Goal: Information Seeking & Learning: Find specific fact

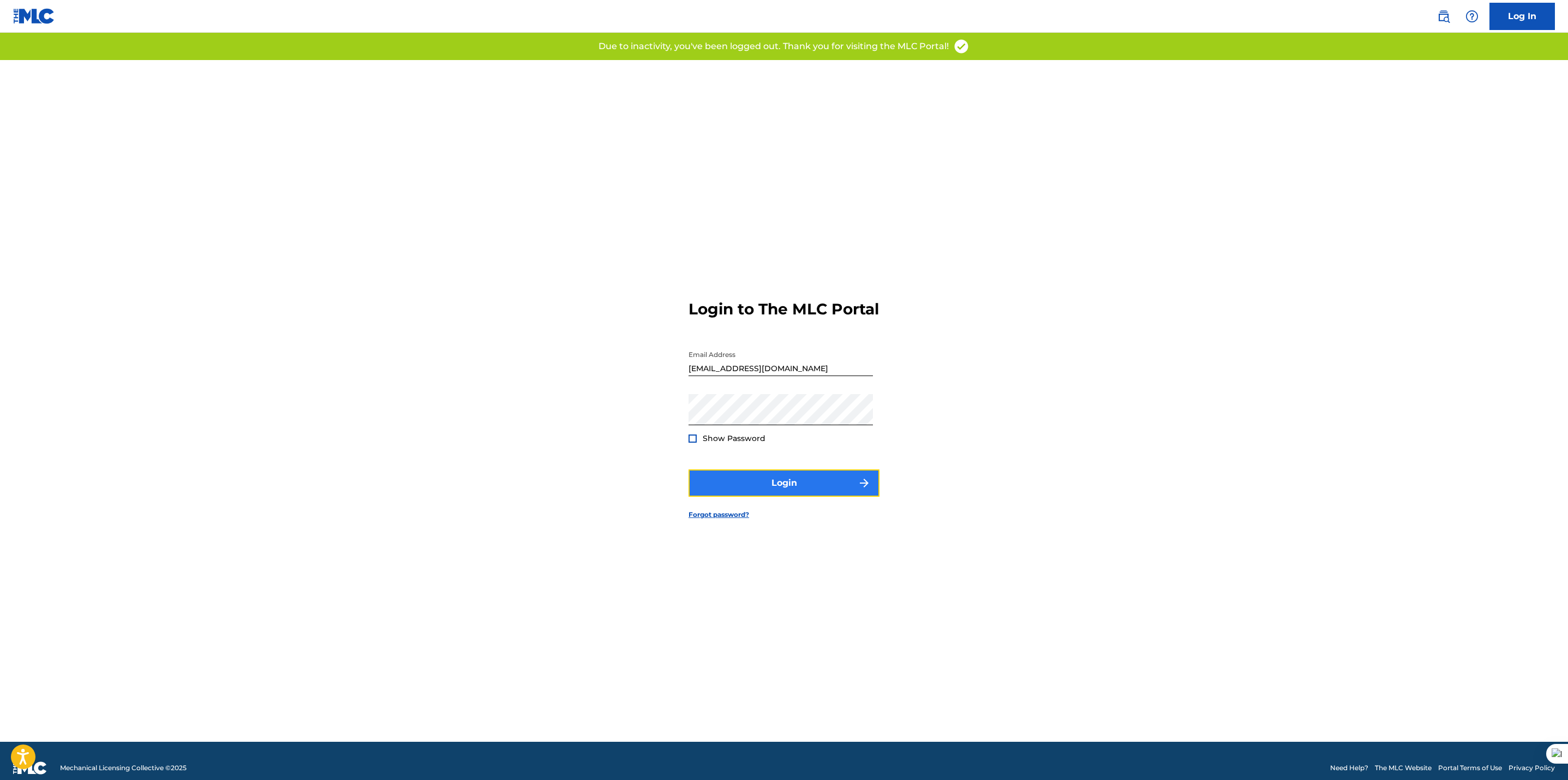
click at [780, 485] on button "Login" at bounding box center [784, 483] width 191 height 28
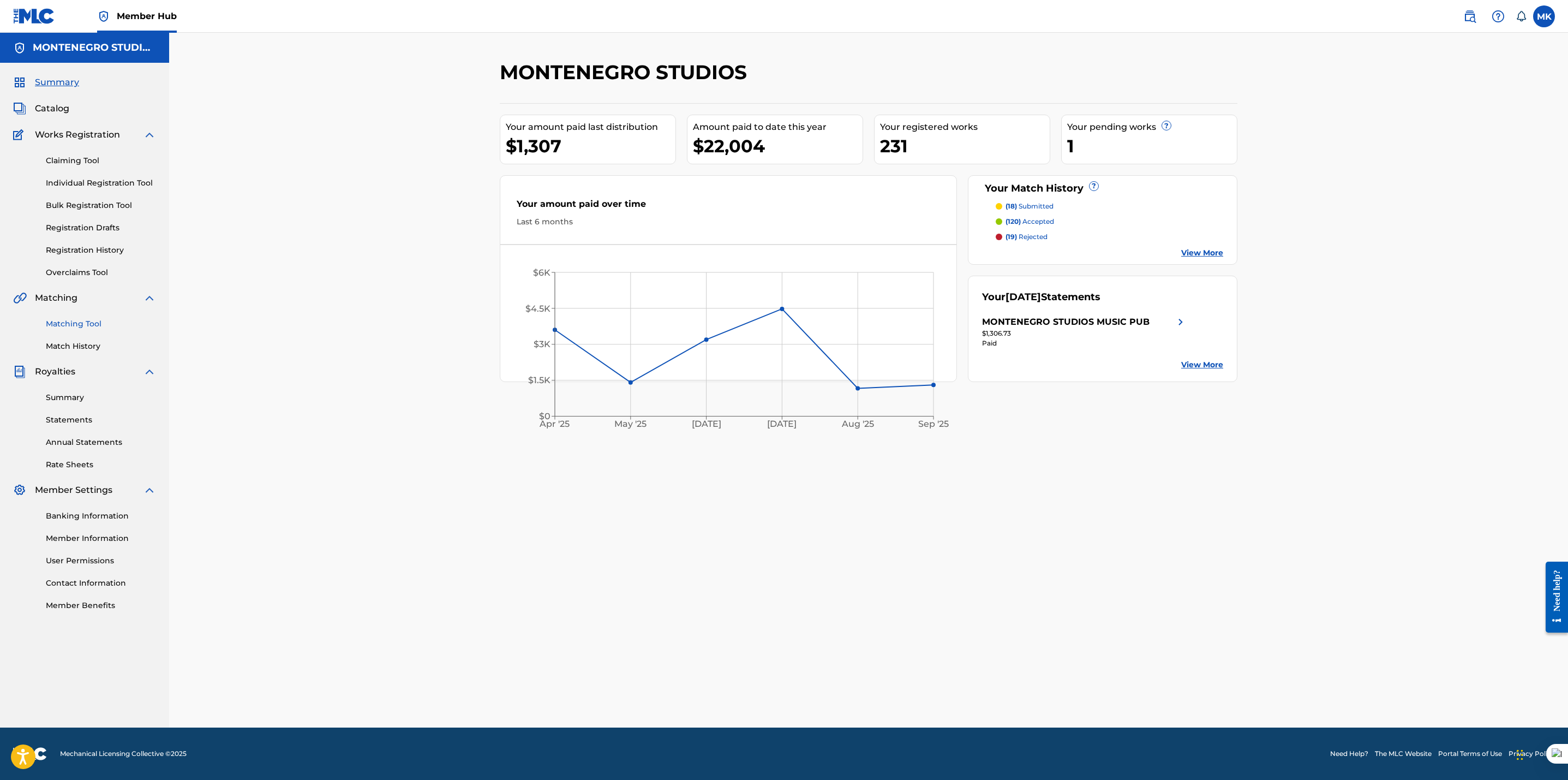
click at [69, 325] on link "Matching Tool" at bounding box center [100, 324] width 110 height 11
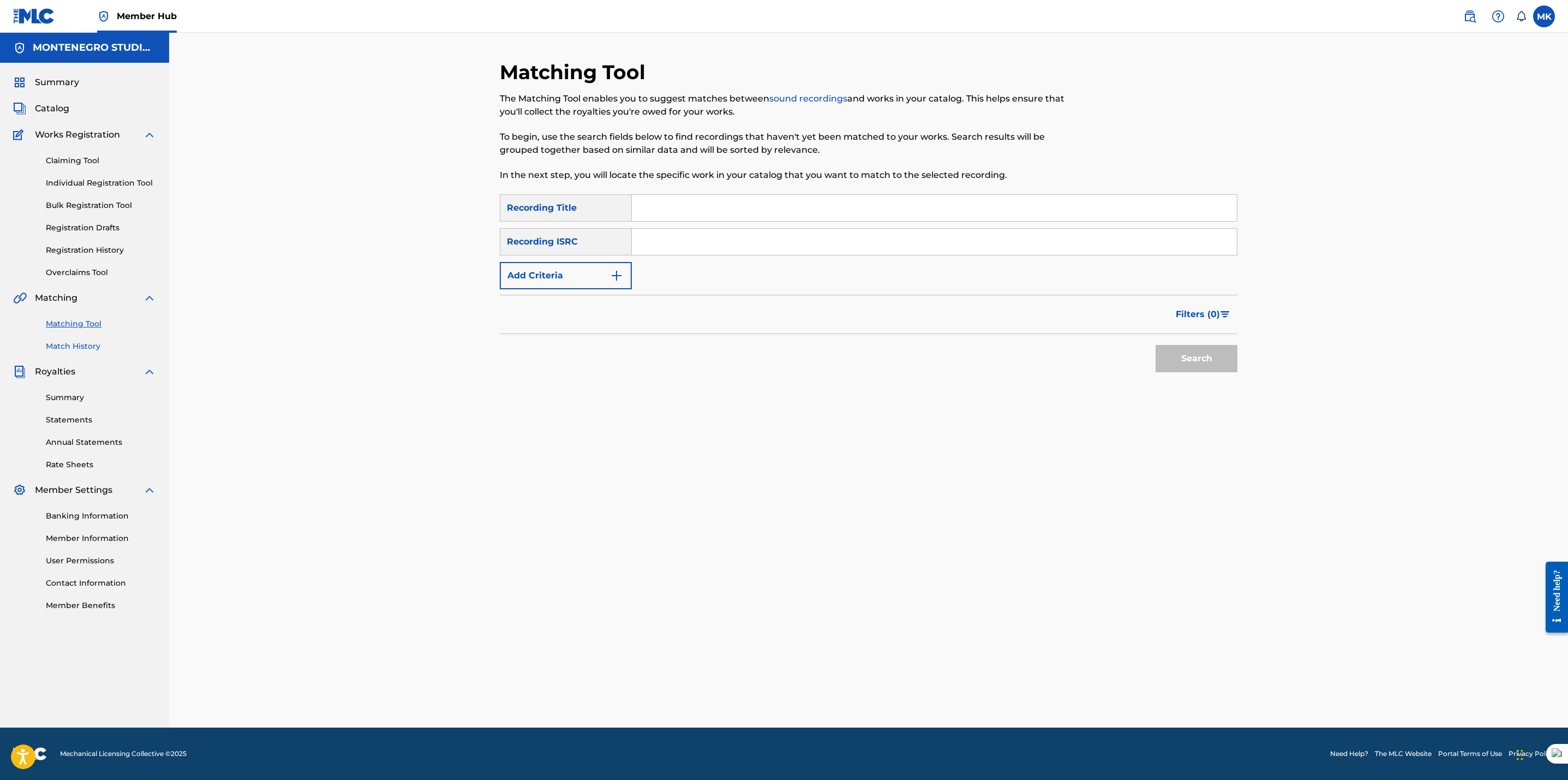
click at [82, 347] on link "Match History" at bounding box center [100, 346] width 110 height 11
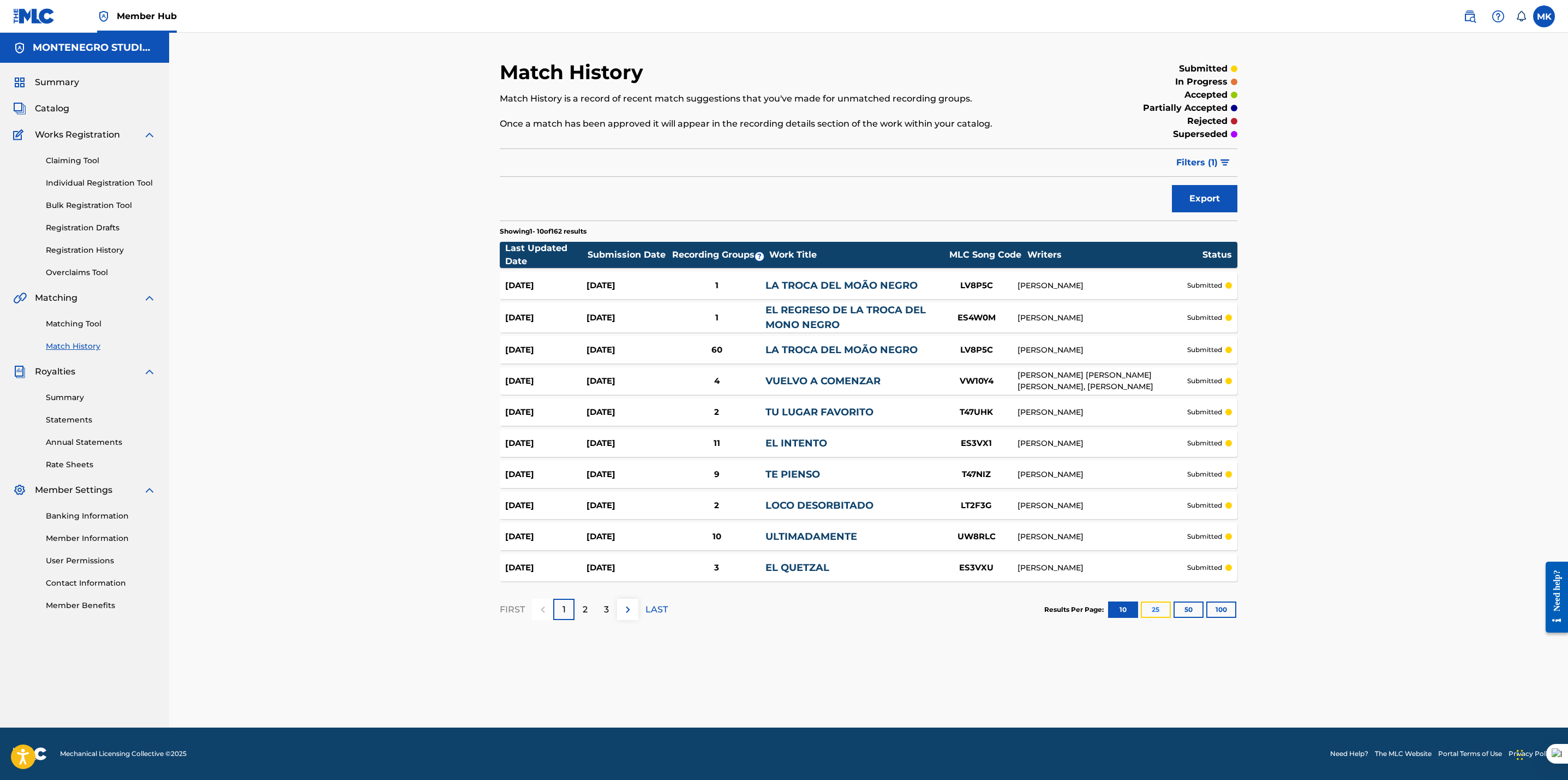
click at [1154, 606] on button "25" at bounding box center [1155, 609] width 30 height 16
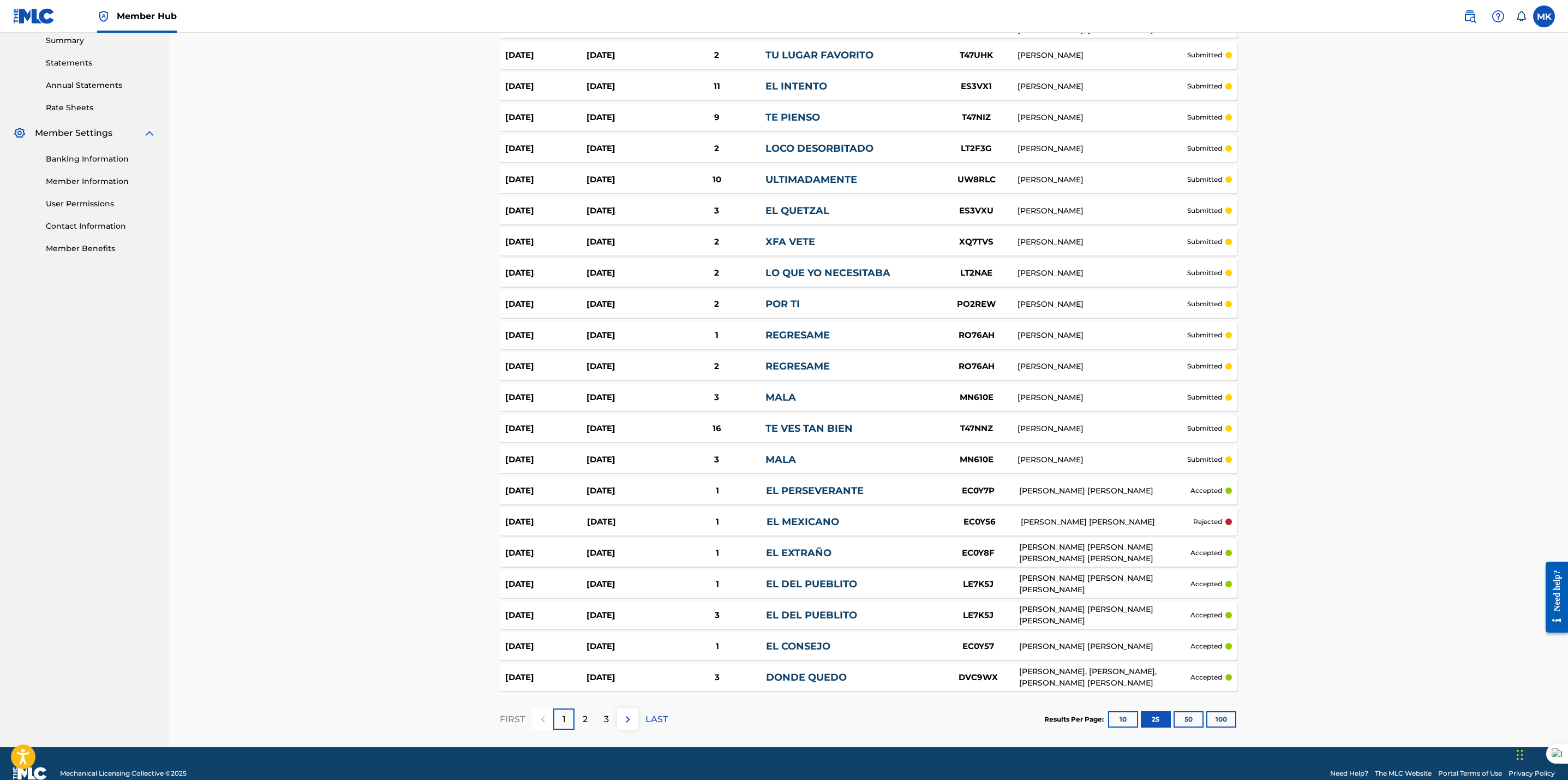
scroll to position [377, 0]
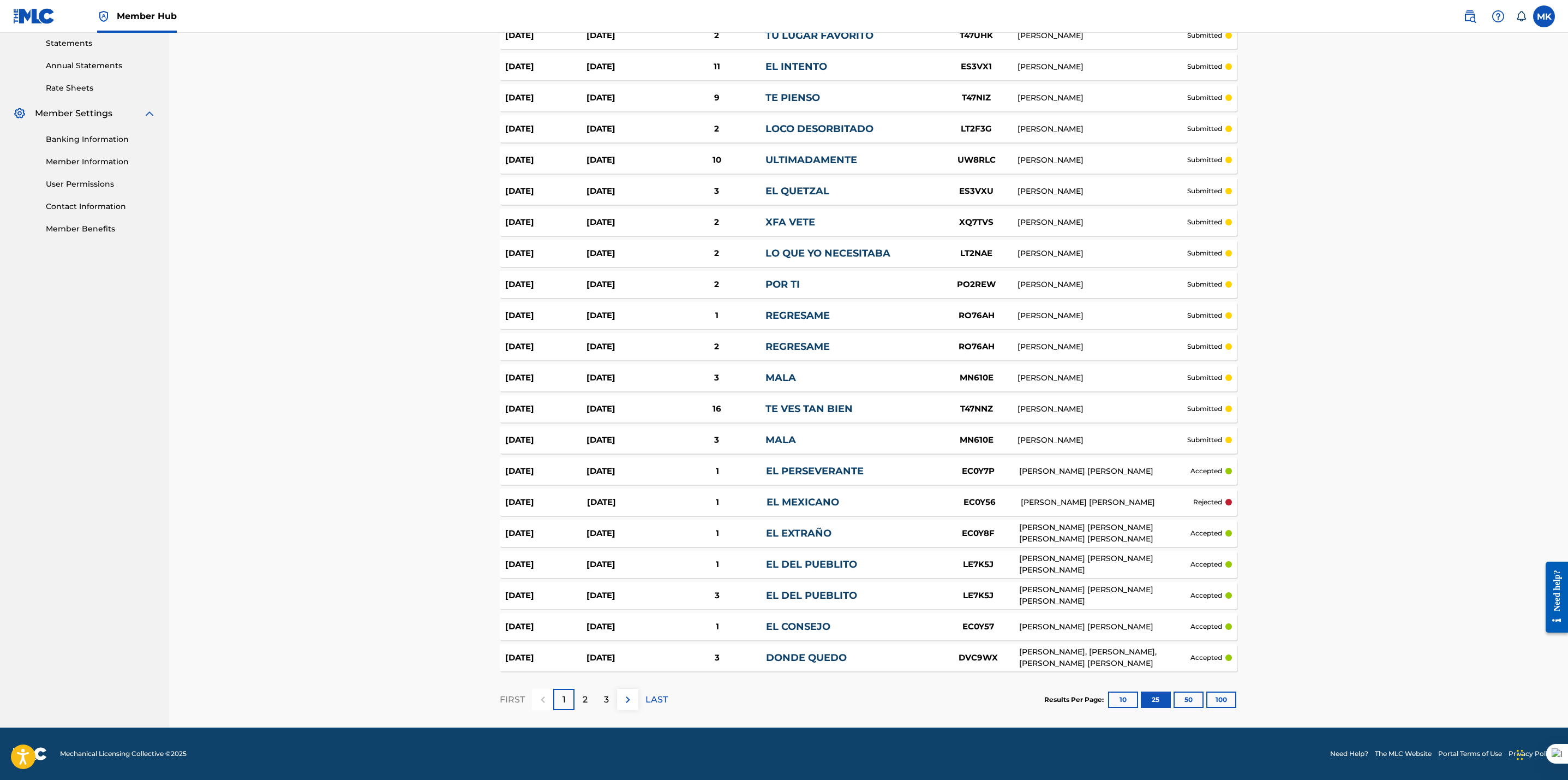
click at [1356, 488] on div "Match History Match History is a record of recent match suggestions that you've…" at bounding box center [868, 191] width 1399 height 1071
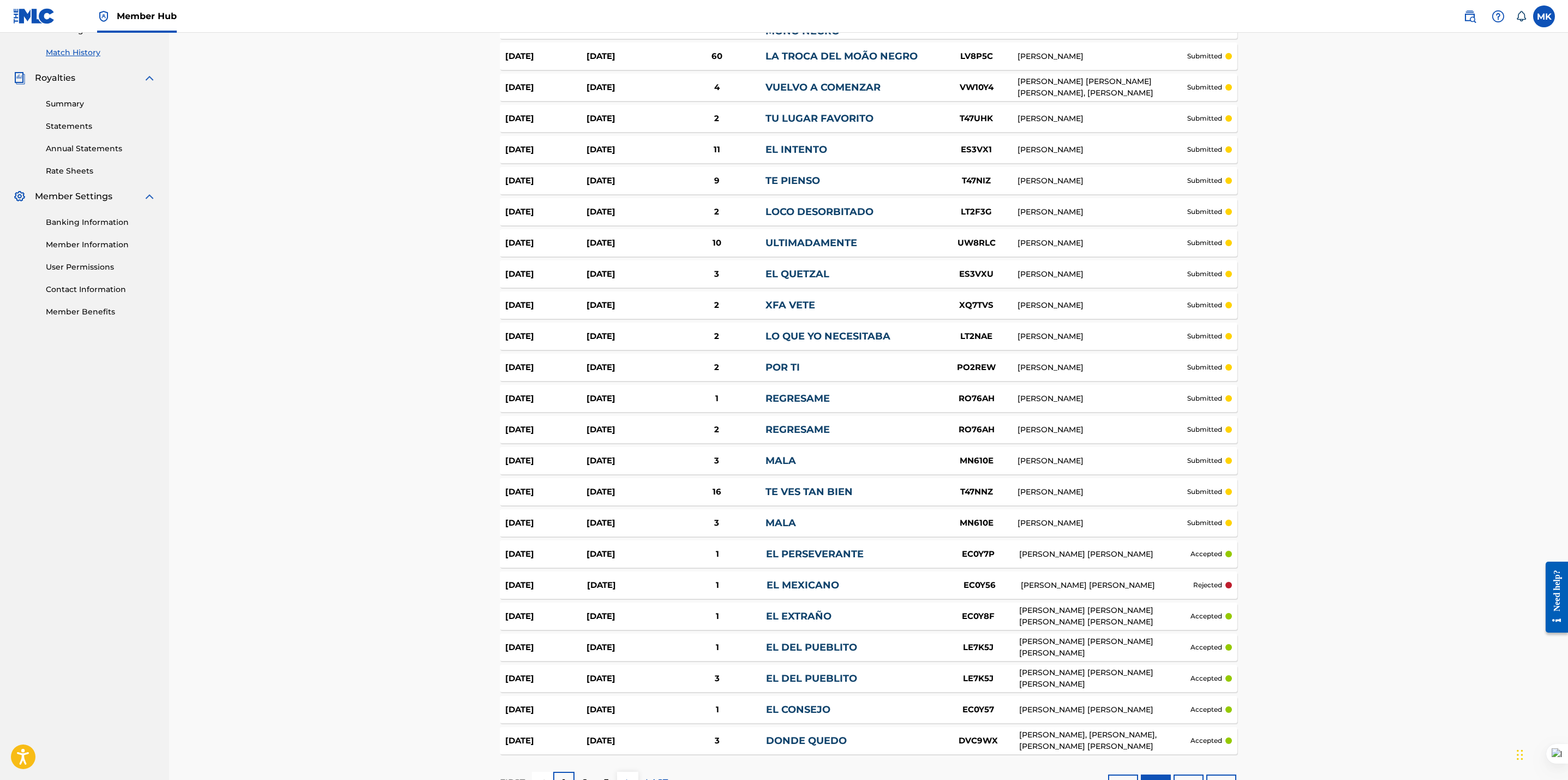
scroll to position [202, 0]
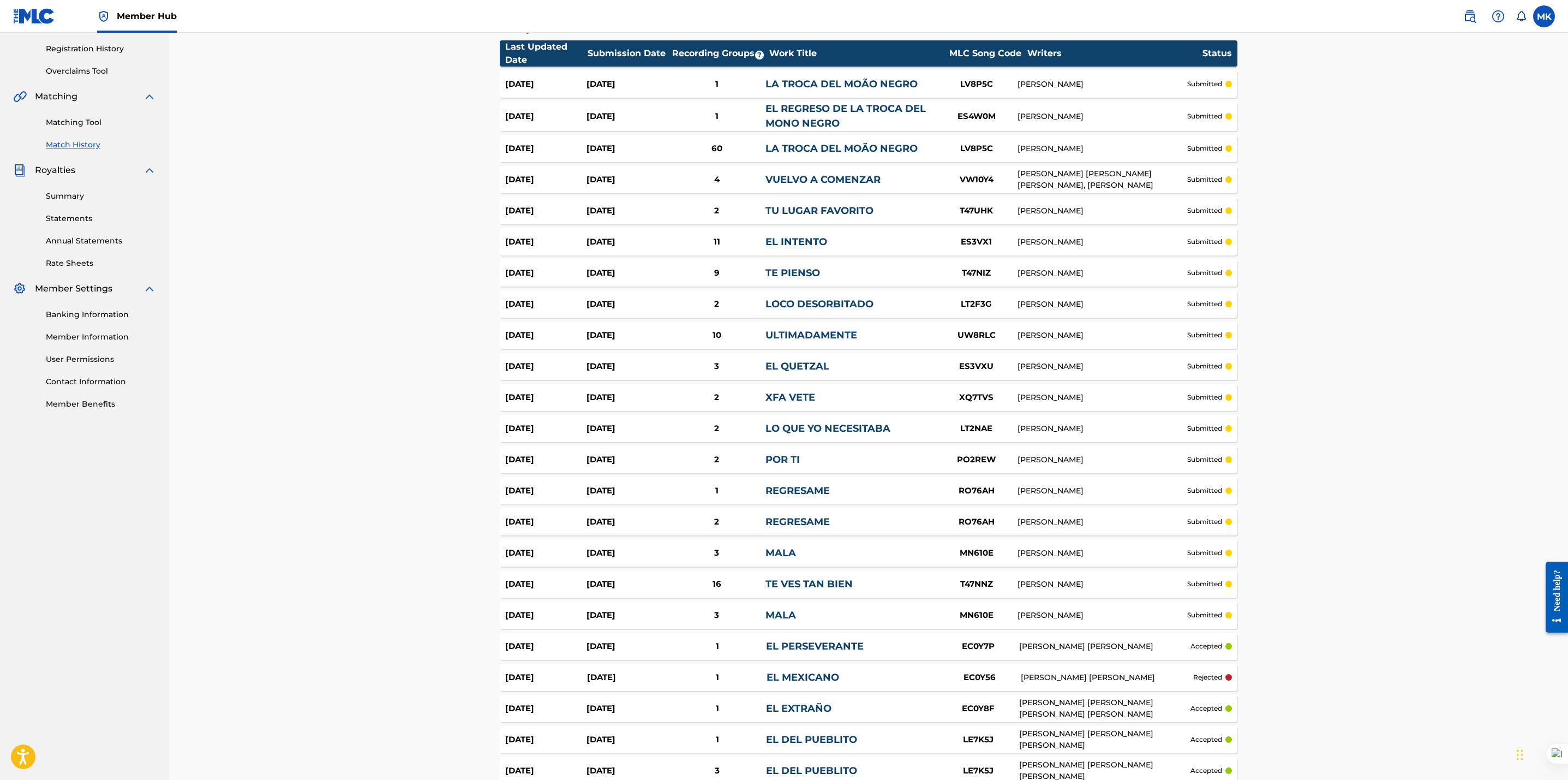
click at [1249, 167] on div "Match History Match History is a record of recent match suggestions that you've…" at bounding box center [868, 380] width 764 height 1044
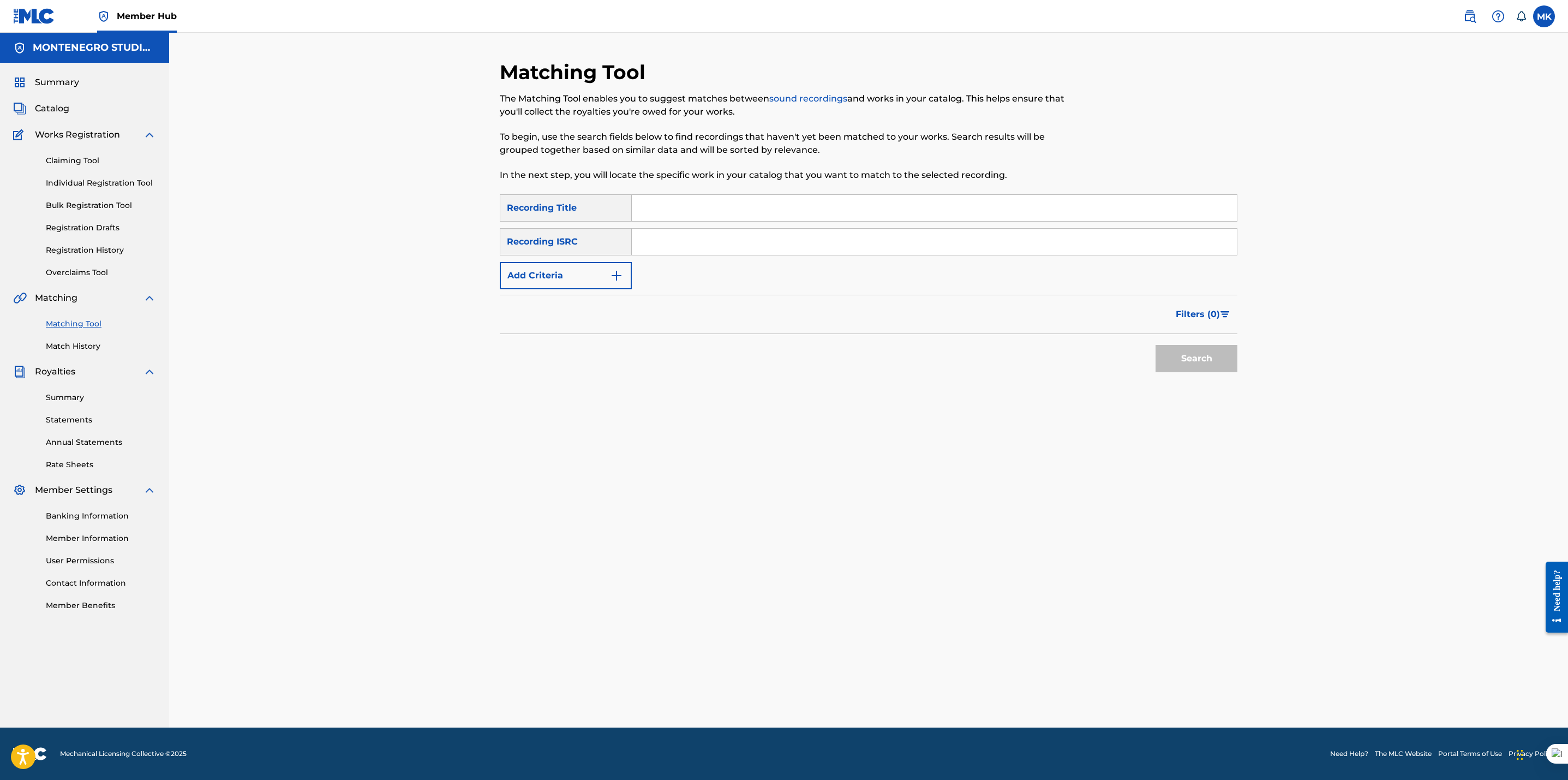
click at [76, 326] on link "Matching Tool" at bounding box center [100, 324] width 110 height 11
click at [711, 207] on input "Search Form" at bounding box center [934, 207] width 605 height 26
type input "mala"
drag, startPoint x: 563, startPoint y: 358, endPoint x: 565, endPoint y: 271, distance: 87.0
click at [563, 360] on div "Search" at bounding box center [869, 356] width 738 height 44
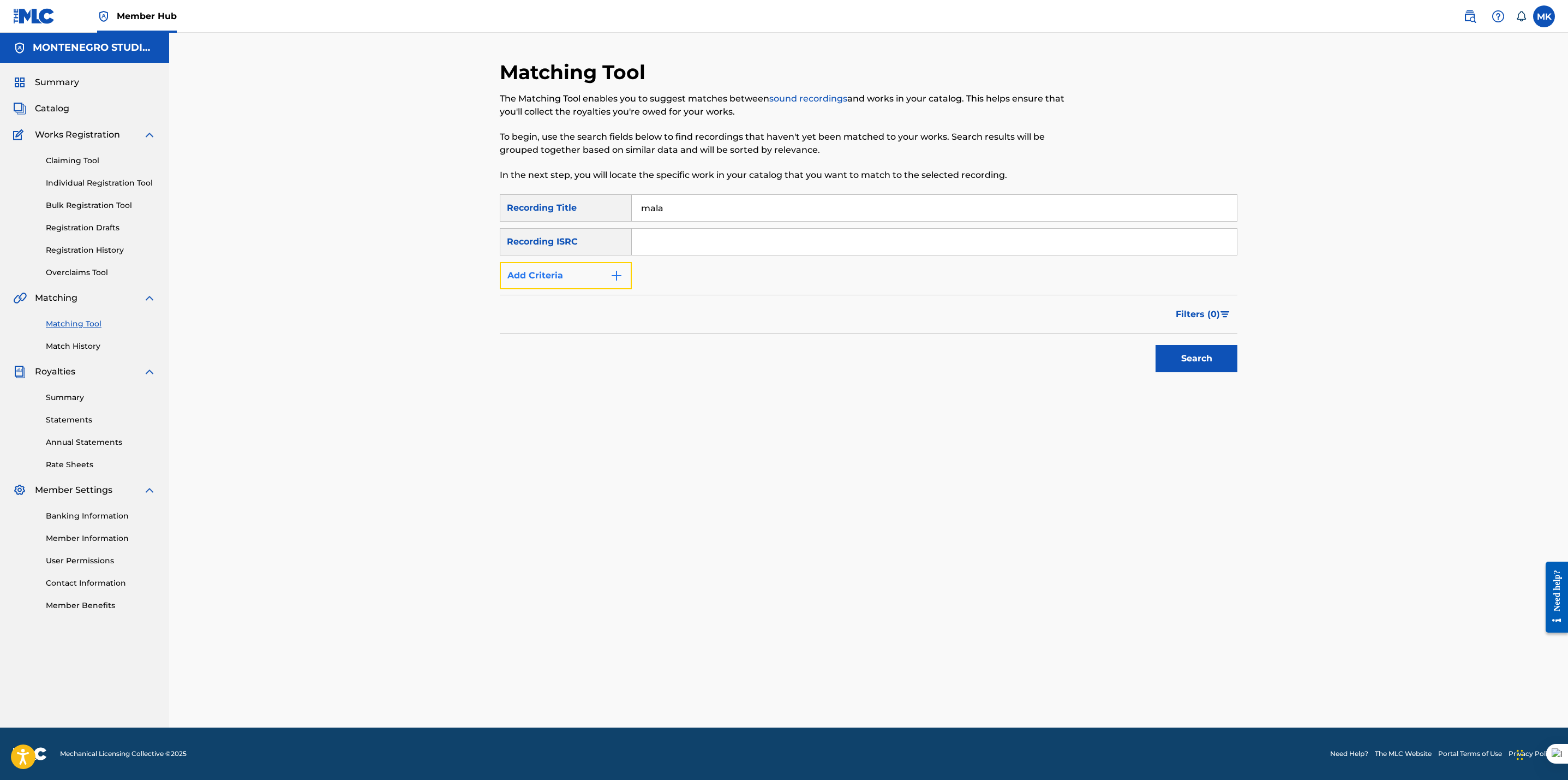
drag, startPoint x: 565, startPoint y: 273, endPoint x: 573, endPoint y: 276, distance: 8.5
click at [563, 273] on button "Add Criteria" at bounding box center [566, 275] width 132 height 28
click at [562, 277] on div "Writer" at bounding box center [555, 275] width 98 height 13
click at [546, 304] on div "Recording Artist" at bounding box center [565, 302] width 131 height 28
click at [657, 277] on input "Search Form" at bounding box center [925, 275] width 585 height 26
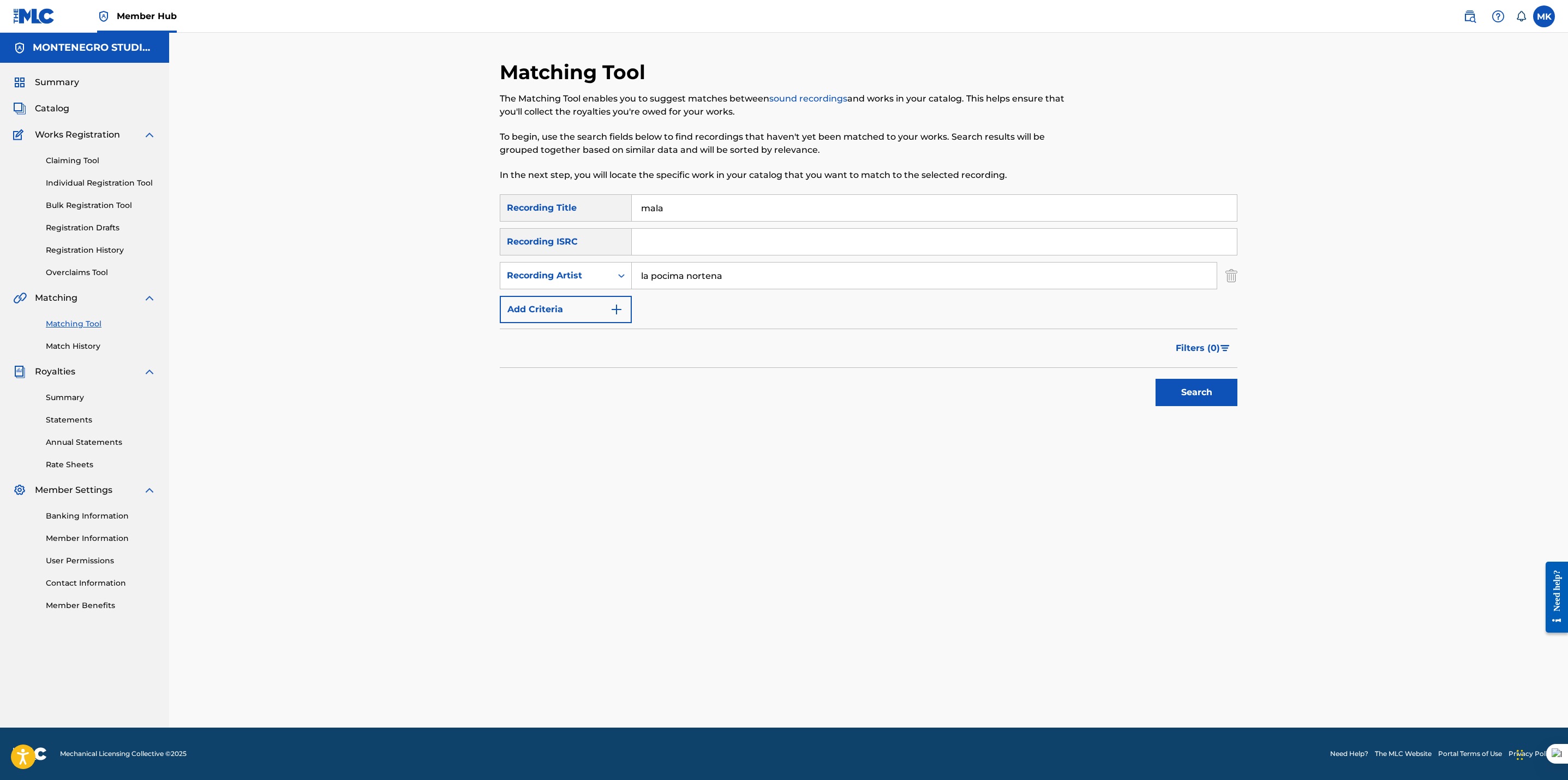
click at [1156, 379] on button "Search" at bounding box center [1197, 392] width 82 height 28
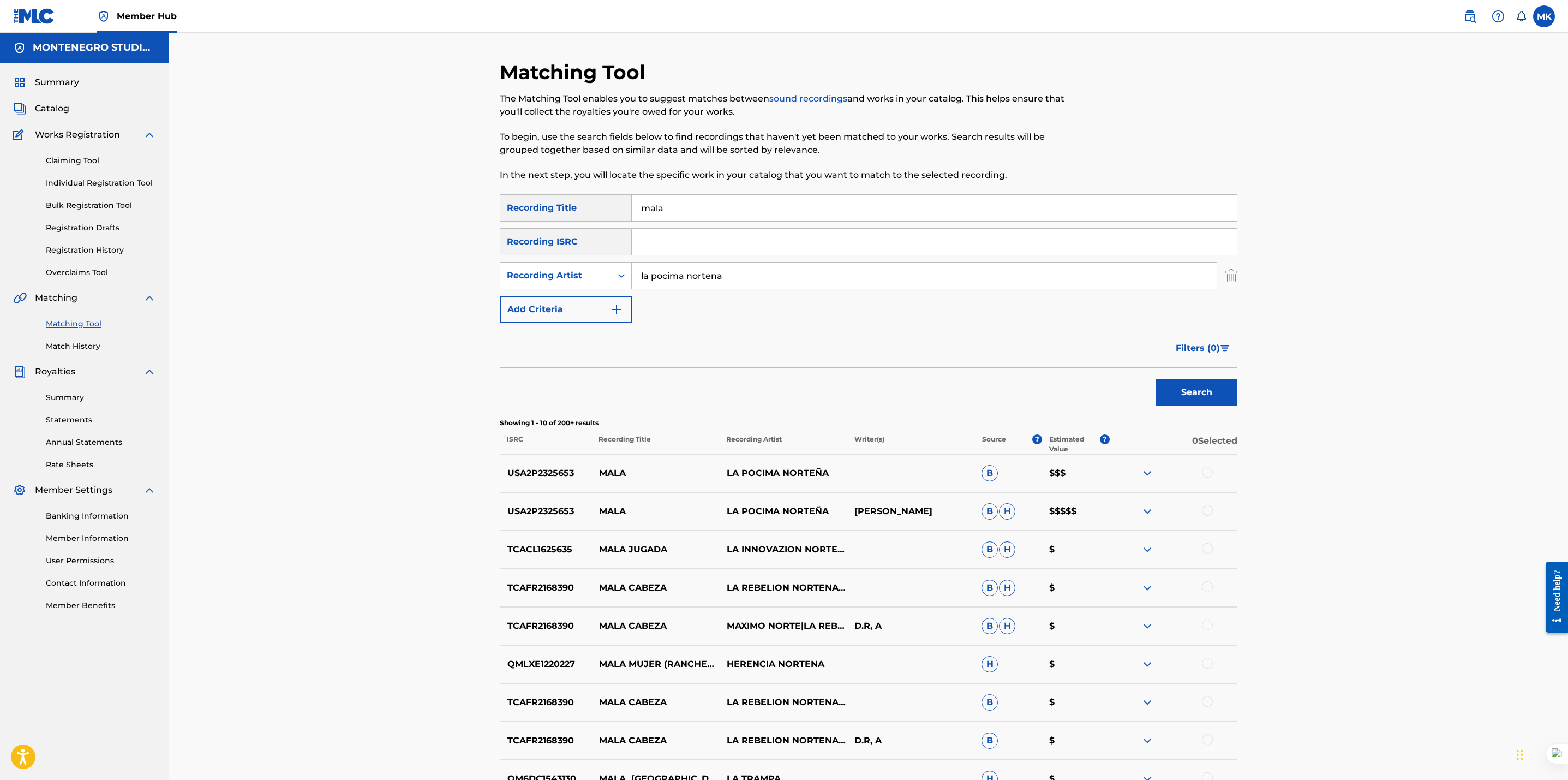
scroll to position [190, 0]
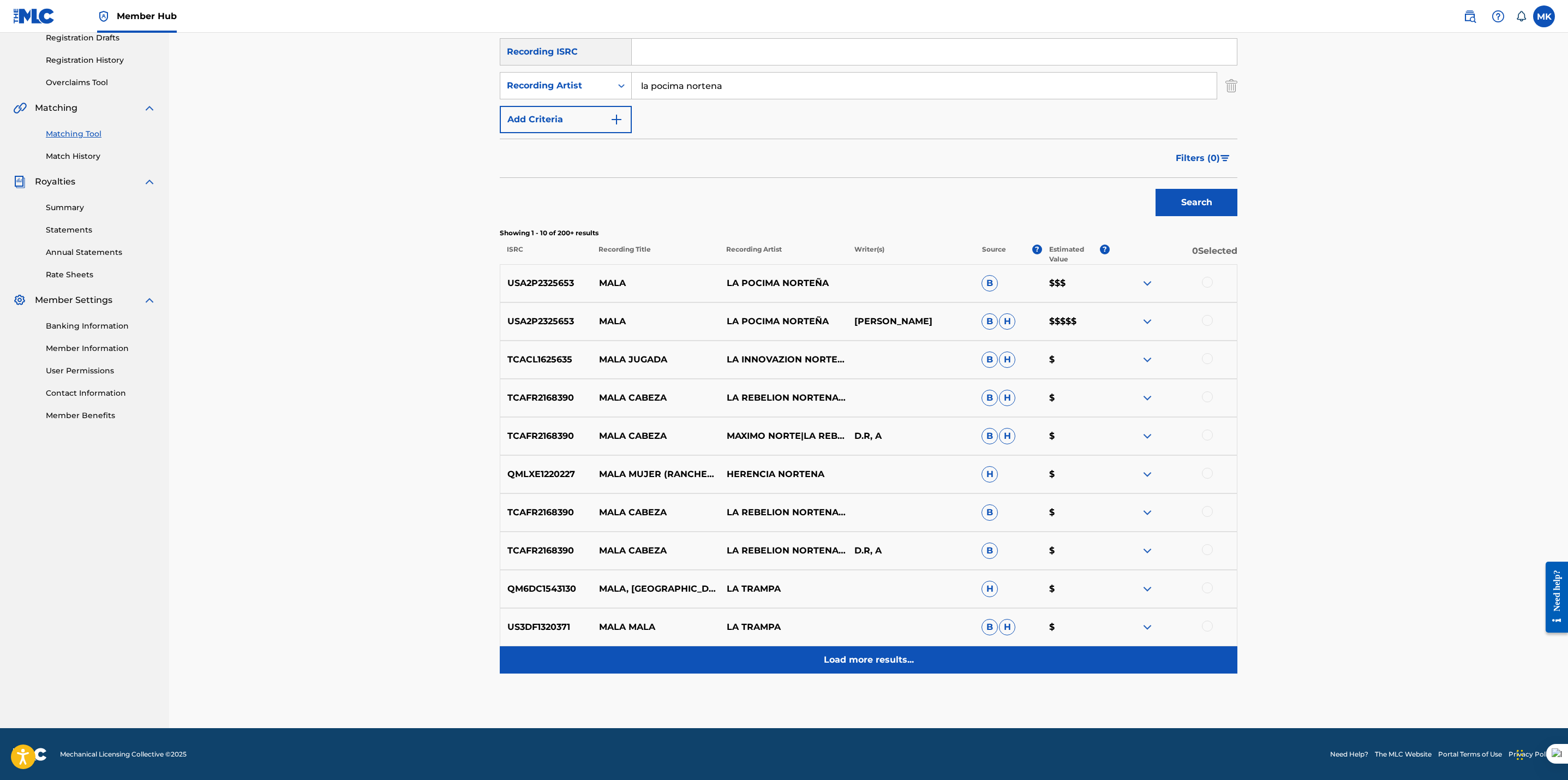
click at [892, 659] on p "Load more results..." at bounding box center [869, 660] width 90 height 13
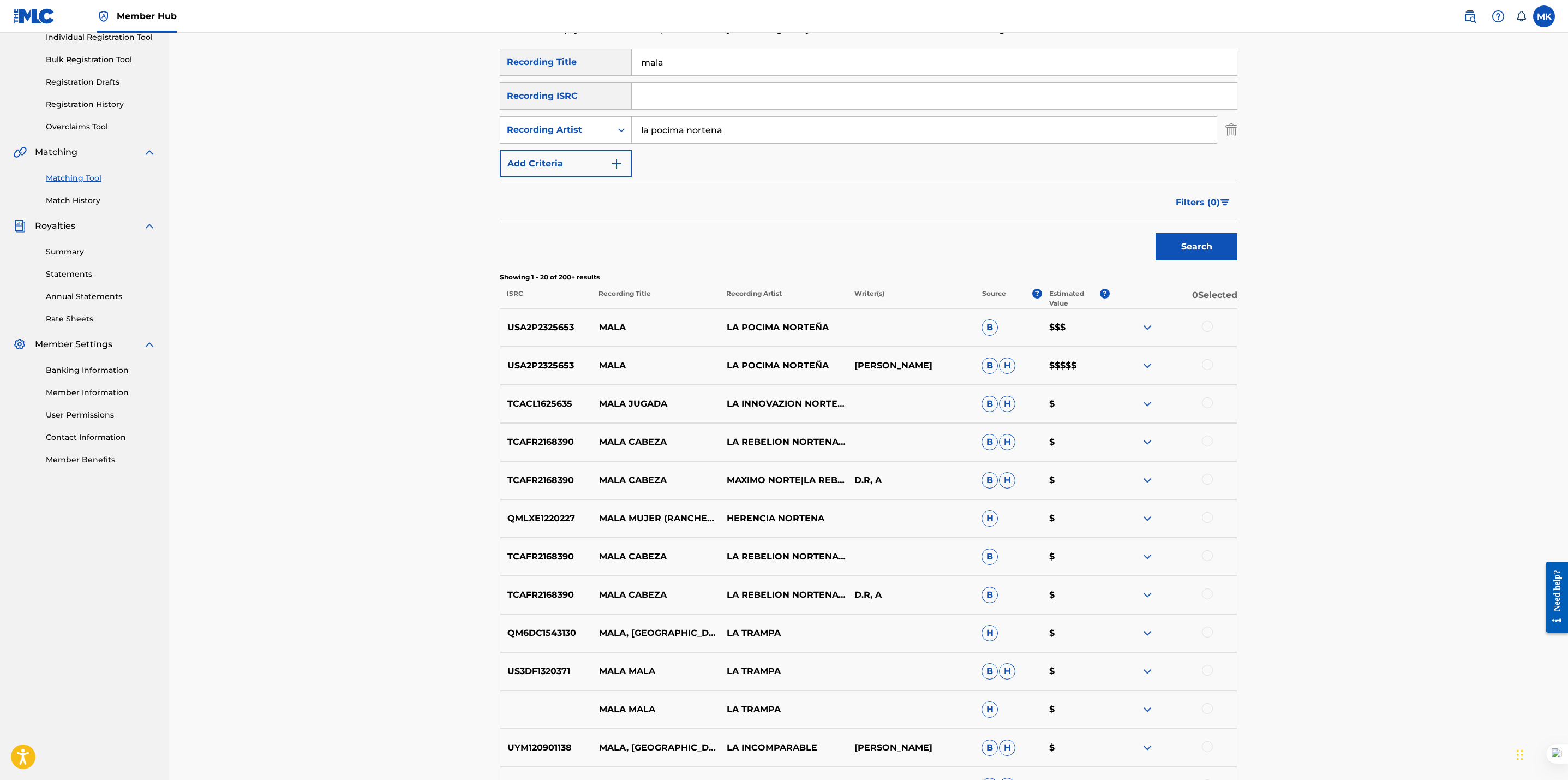
scroll to position [147, 0]
drag, startPoint x: 731, startPoint y: 128, endPoint x: 694, endPoint y: 130, distance: 37.1
click at [694, 130] on input "la pocima nortena" at bounding box center [925, 127] width 585 height 26
type input "la po"
click at [1156, 231] on button "Search" at bounding box center [1197, 245] width 82 height 28
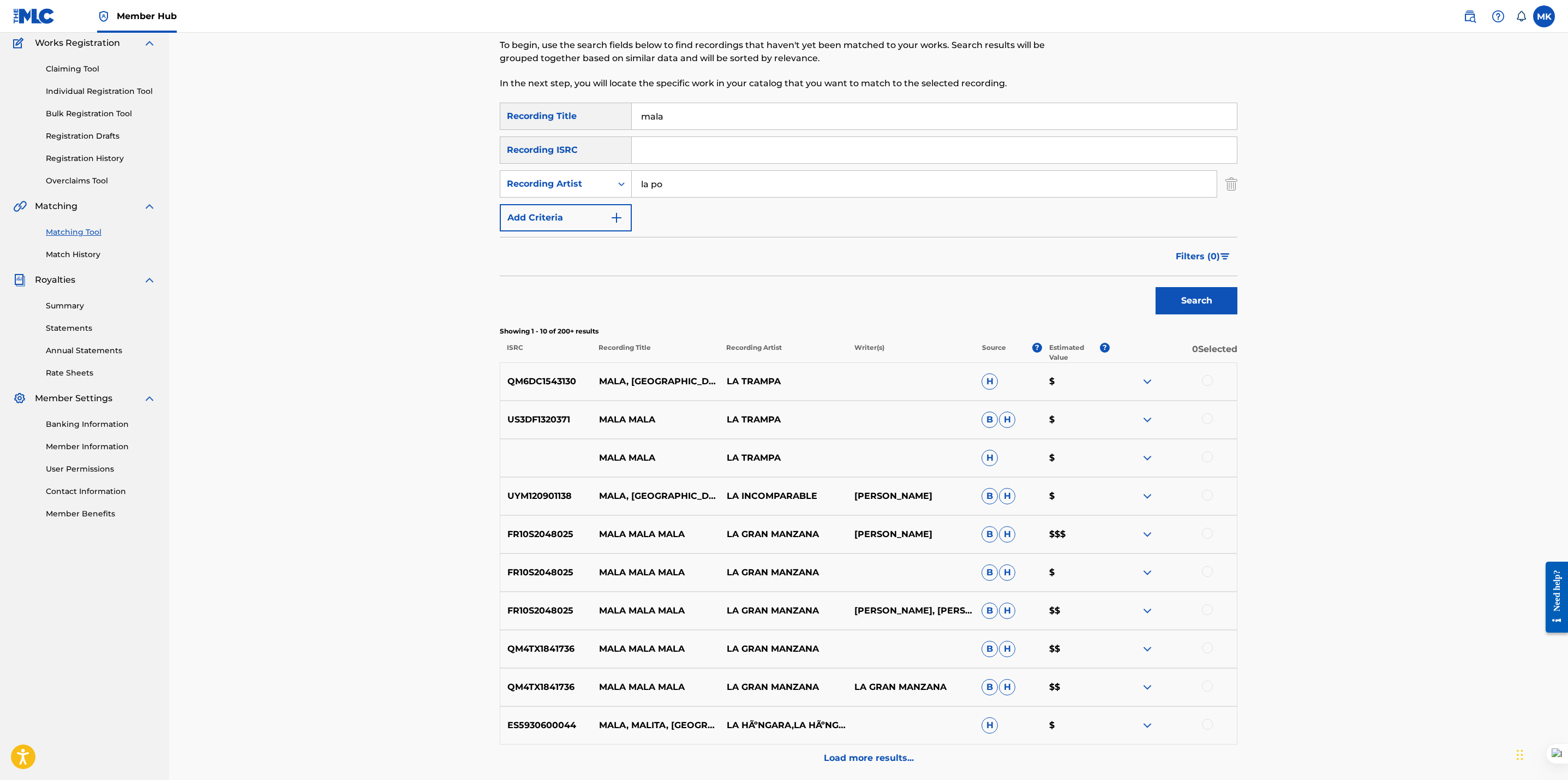
scroll to position [190, 0]
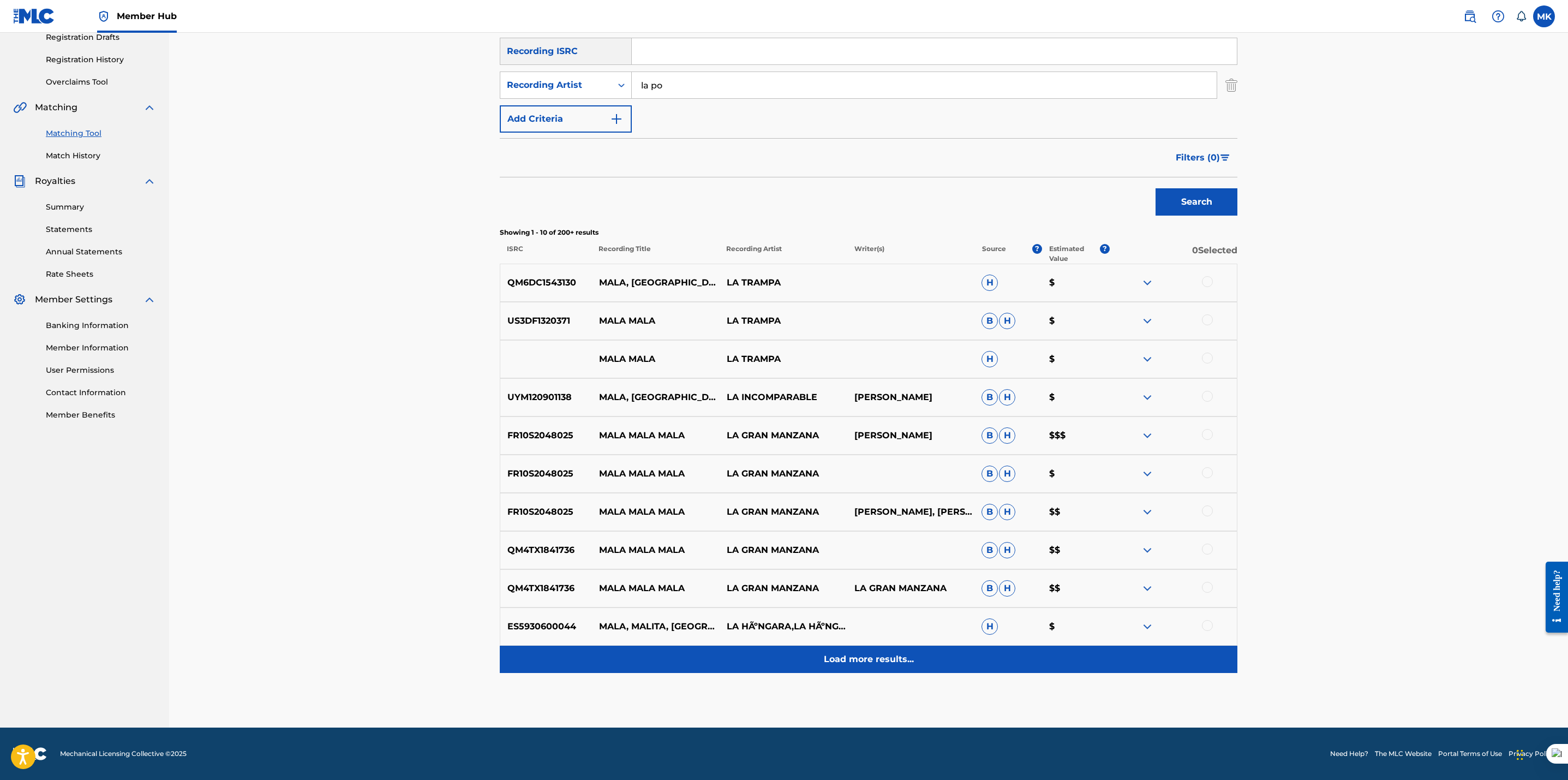
click at [860, 653] on p "Load more results..." at bounding box center [869, 660] width 90 height 13
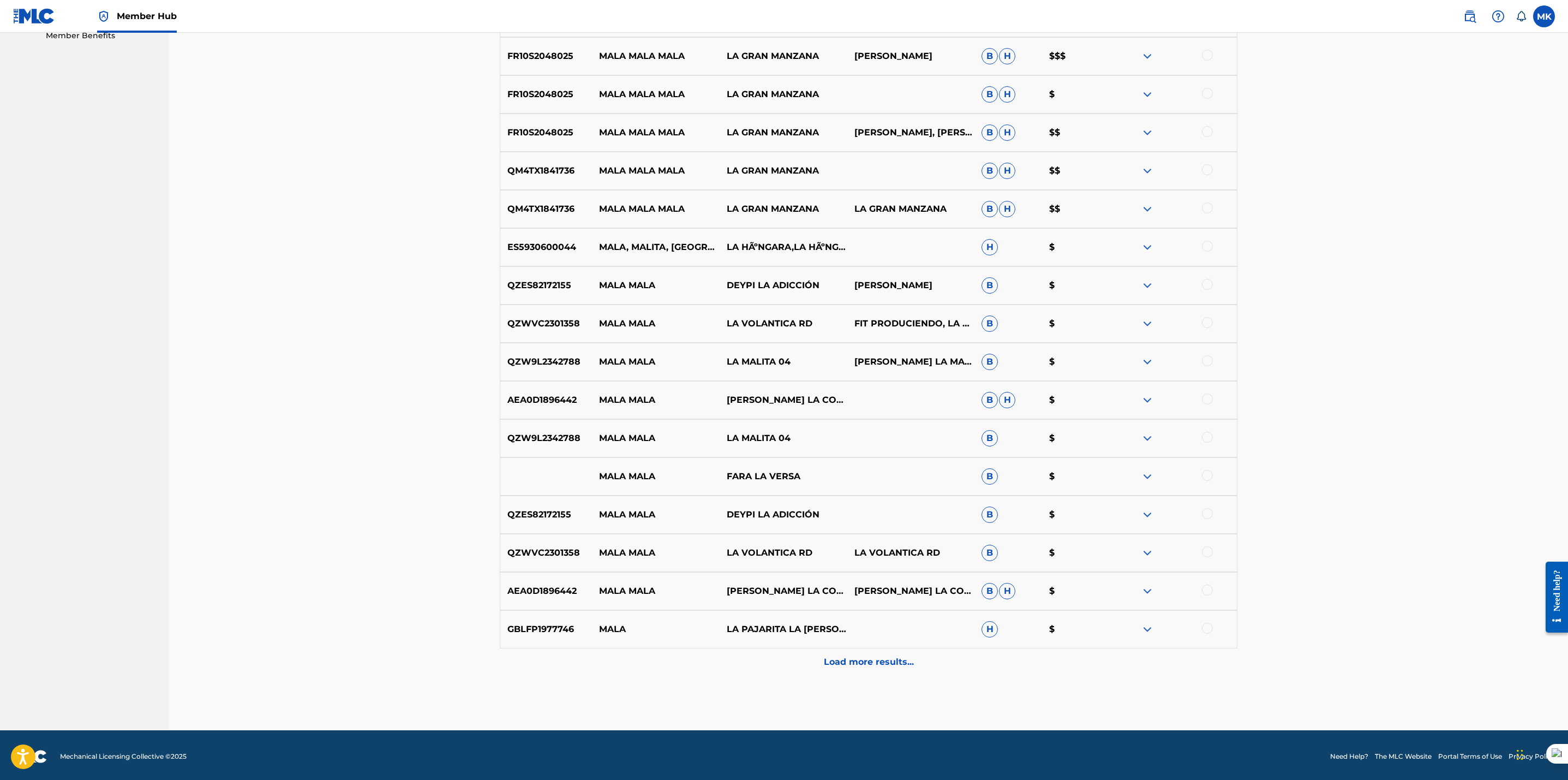
scroll to position [572, 0]
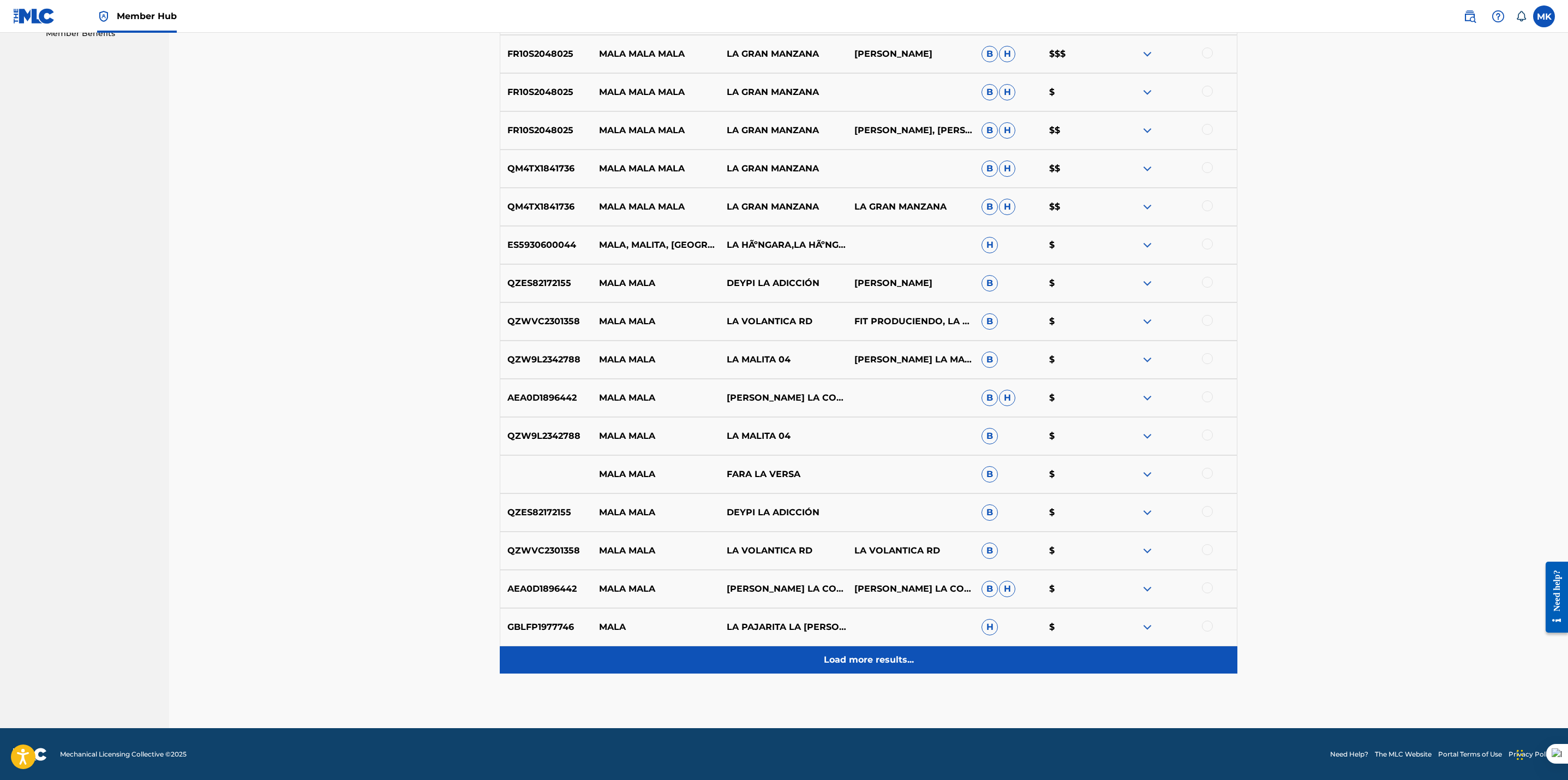
click at [901, 666] on div "Load more results..." at bounding box center [869, 660] width 738 height 28
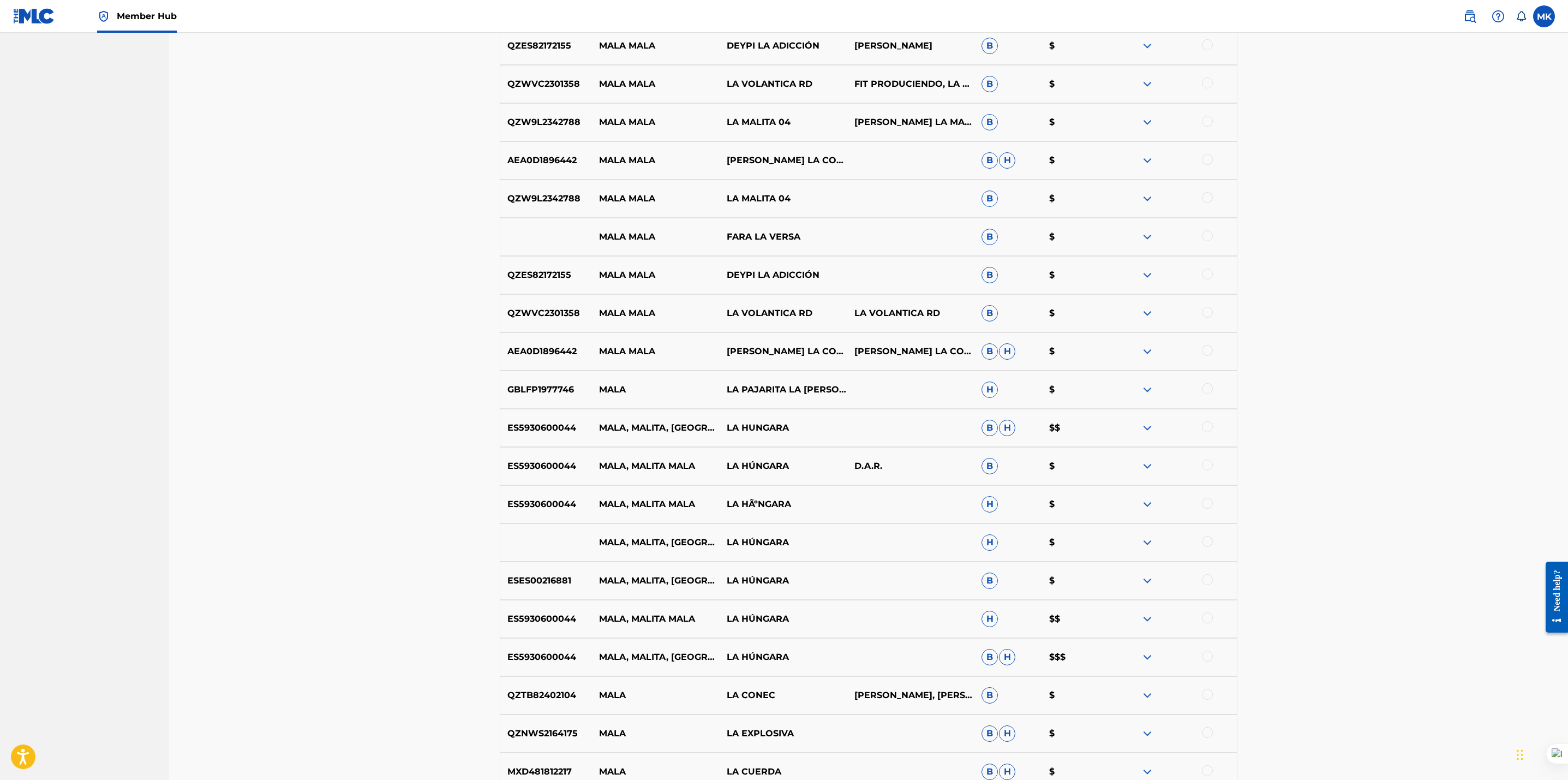
scroll to position [954, 0]
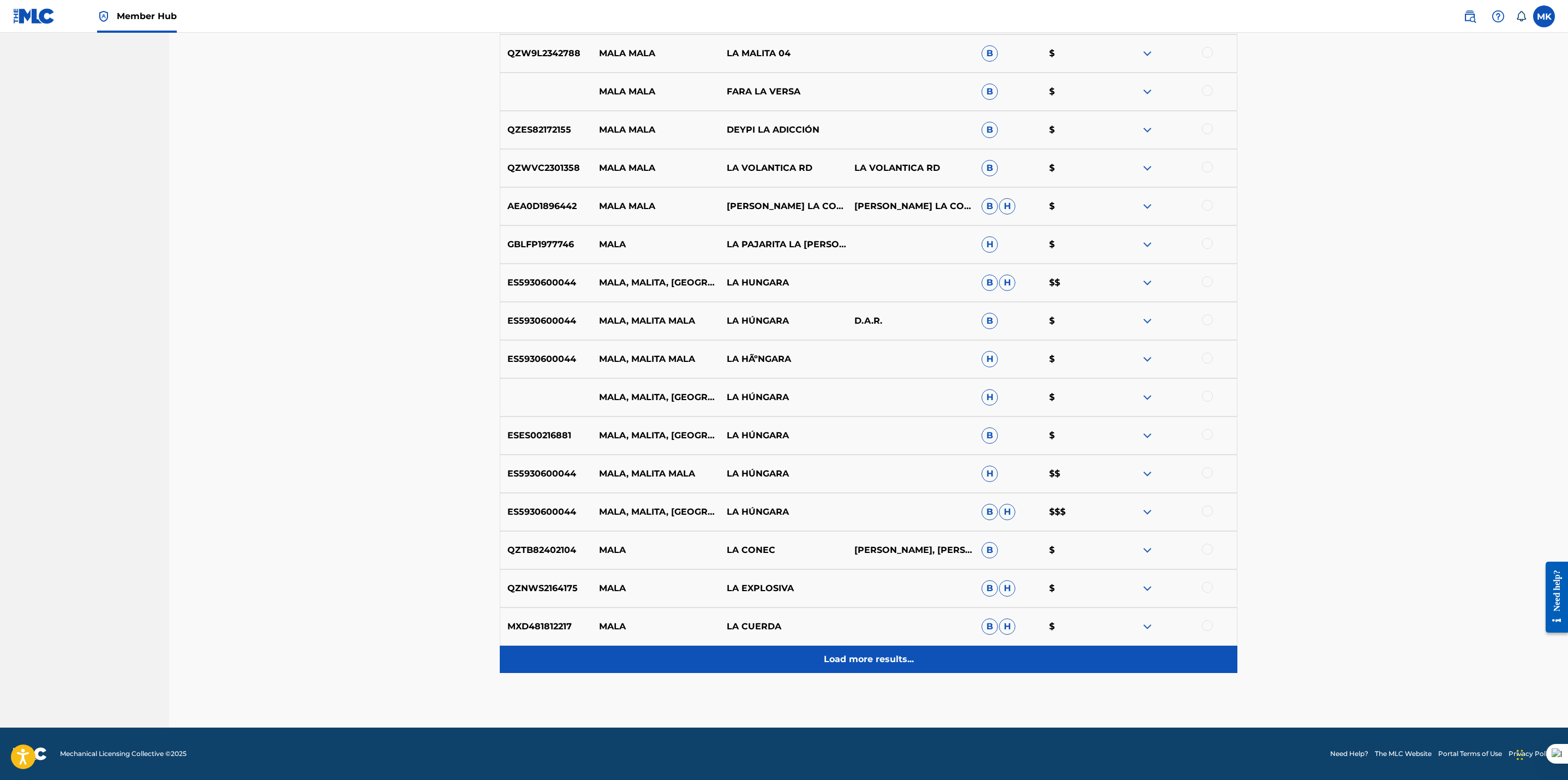
click at [843, 654] on p "Load more results..." at bounding box center [869, 660] width 90 height 13
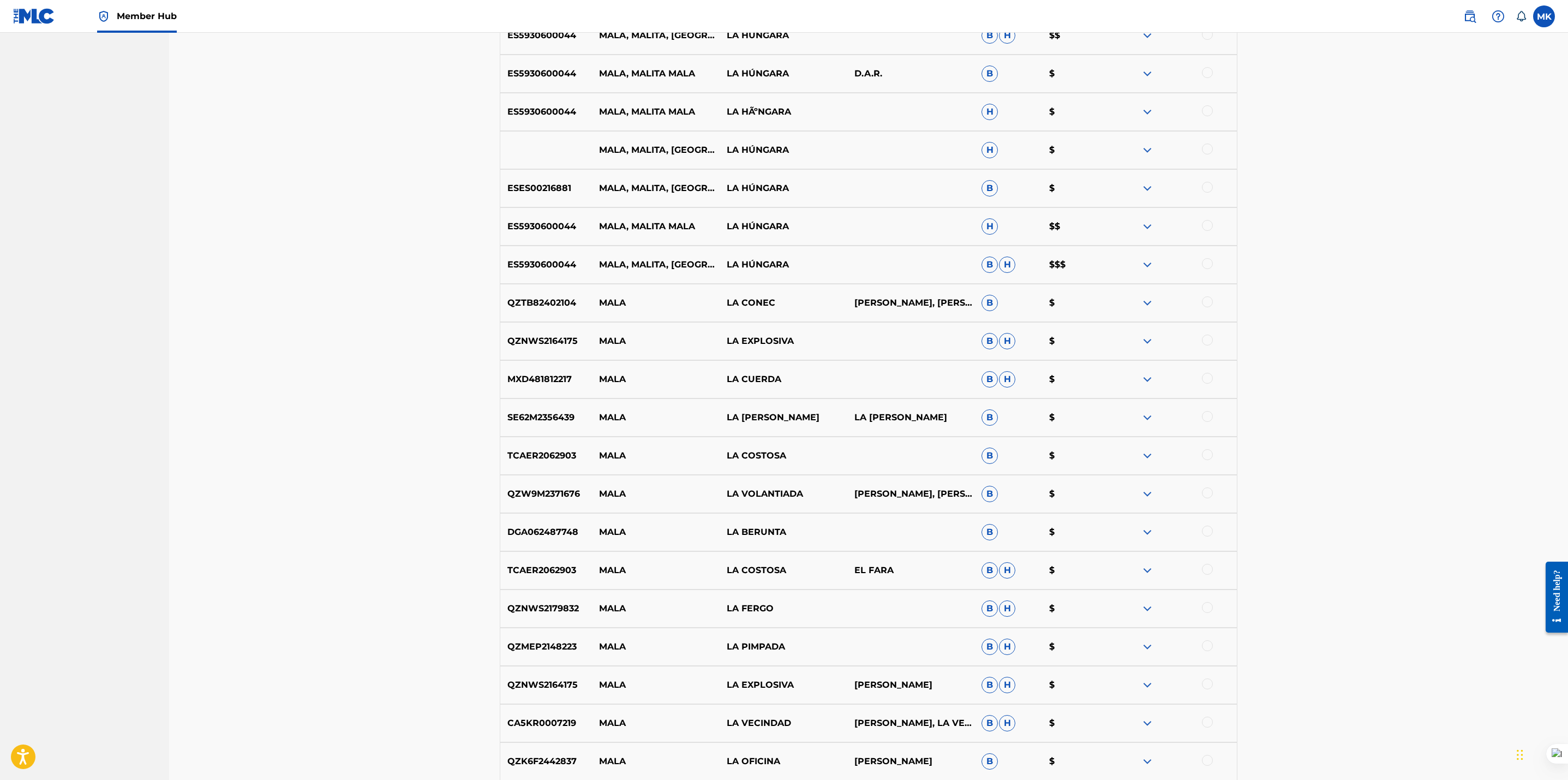
scroll to position [1335, 0]
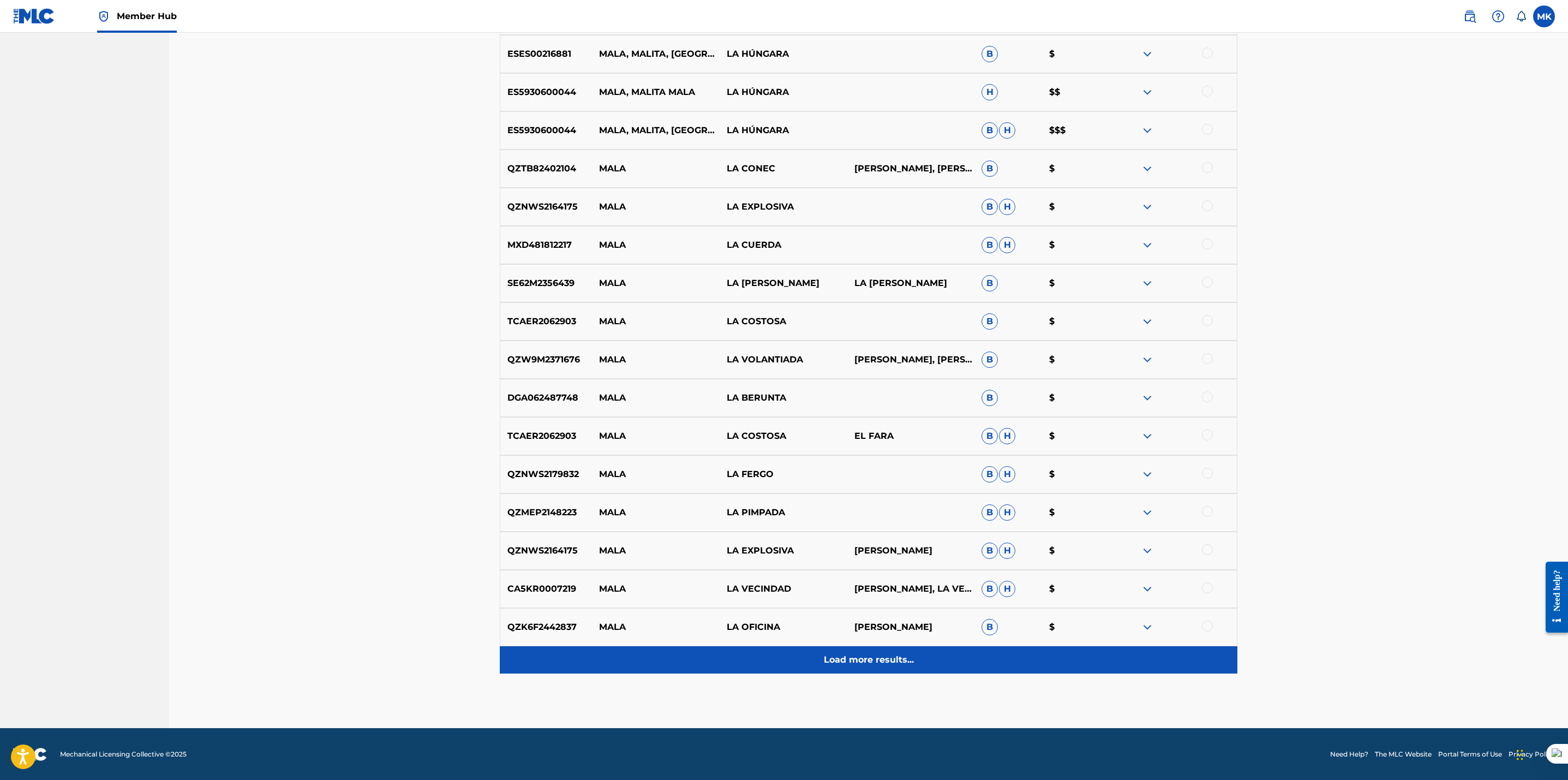
click at [862, 655] on p "Load more results..." at bounding box center [869, 660] width 90 height 13
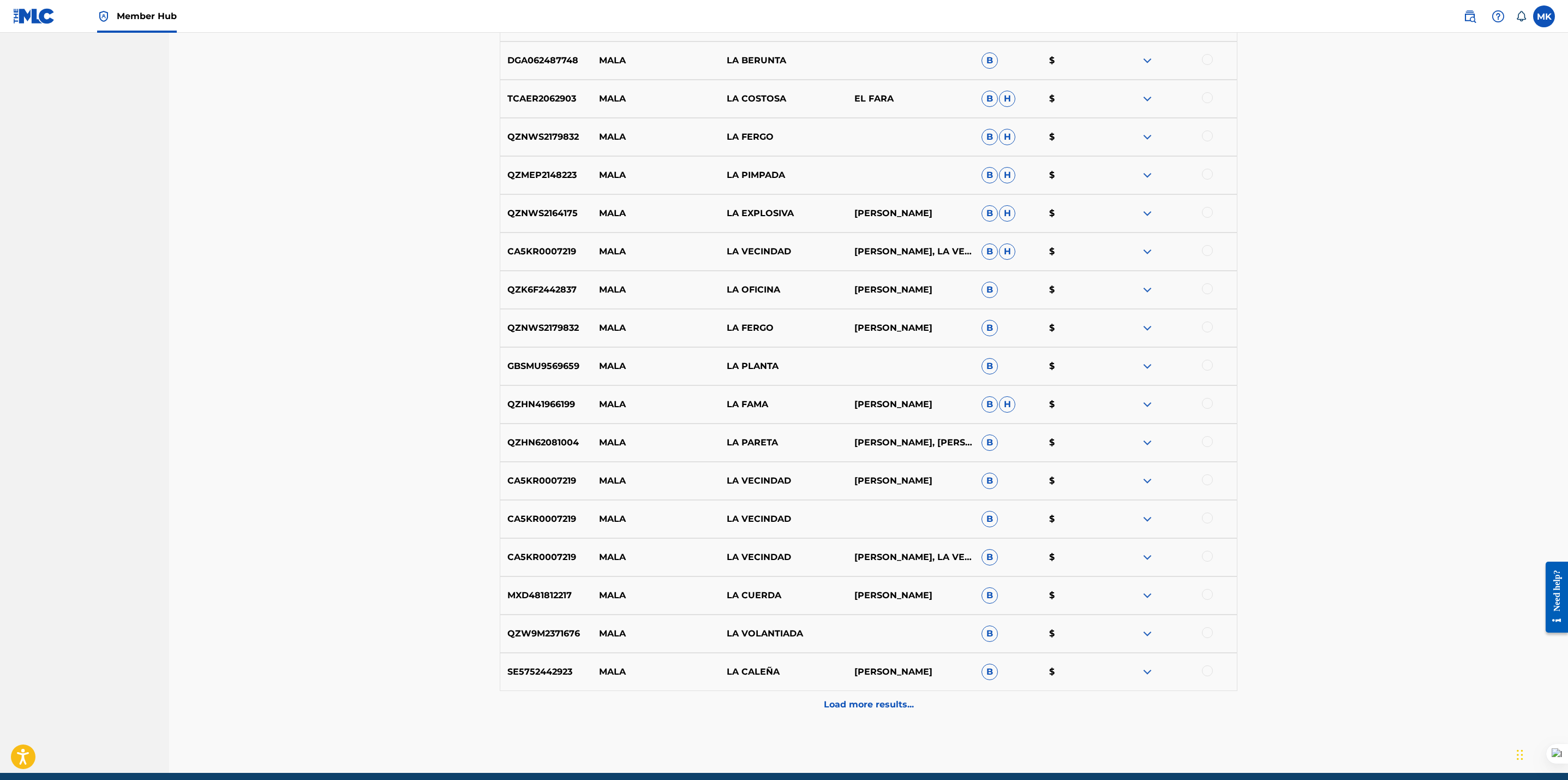
scroll to position [1718, 0]
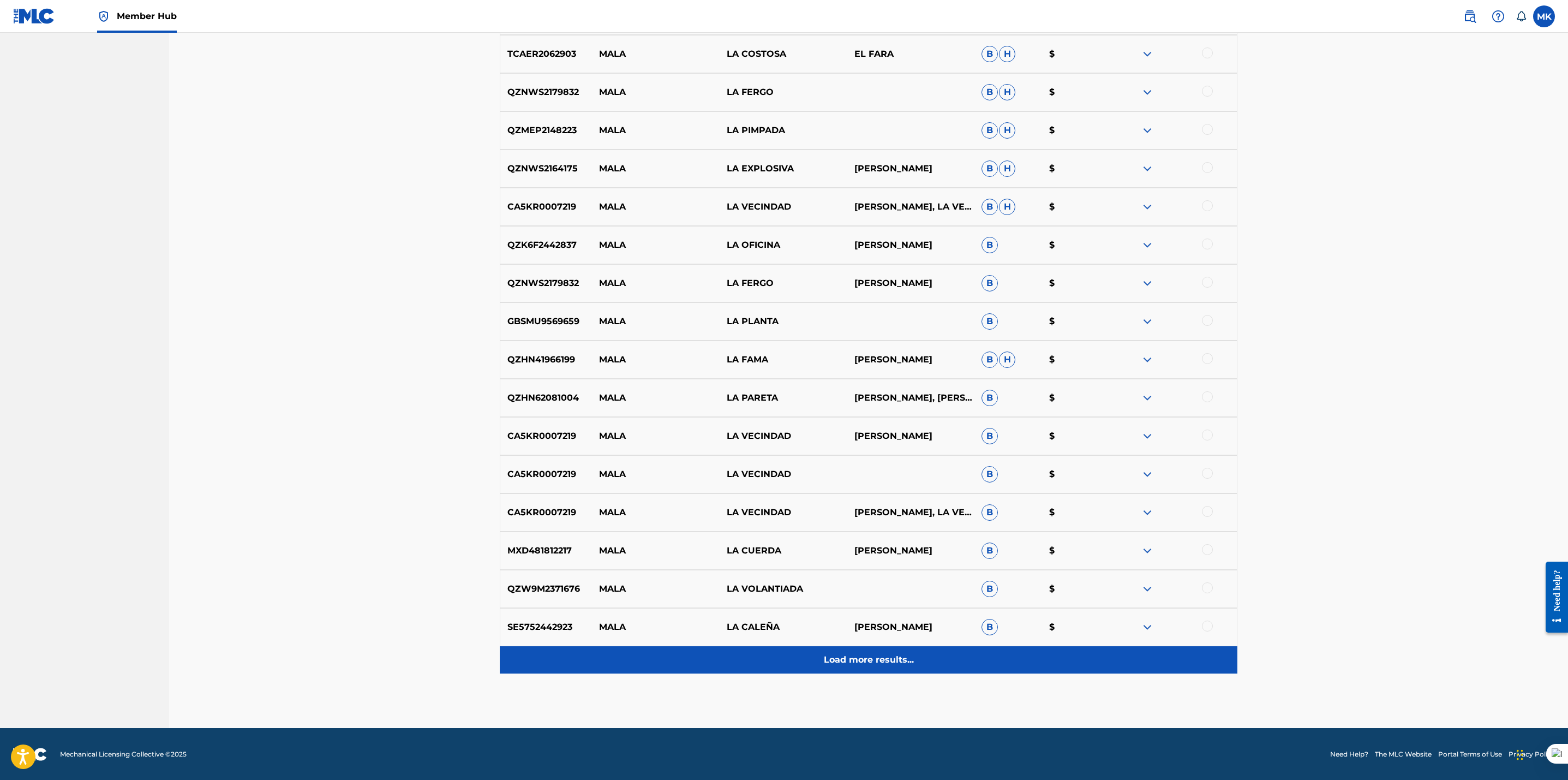
click at [876, 650] on div "Load more results..." at bounding box center [869, 660] width 738 height 28
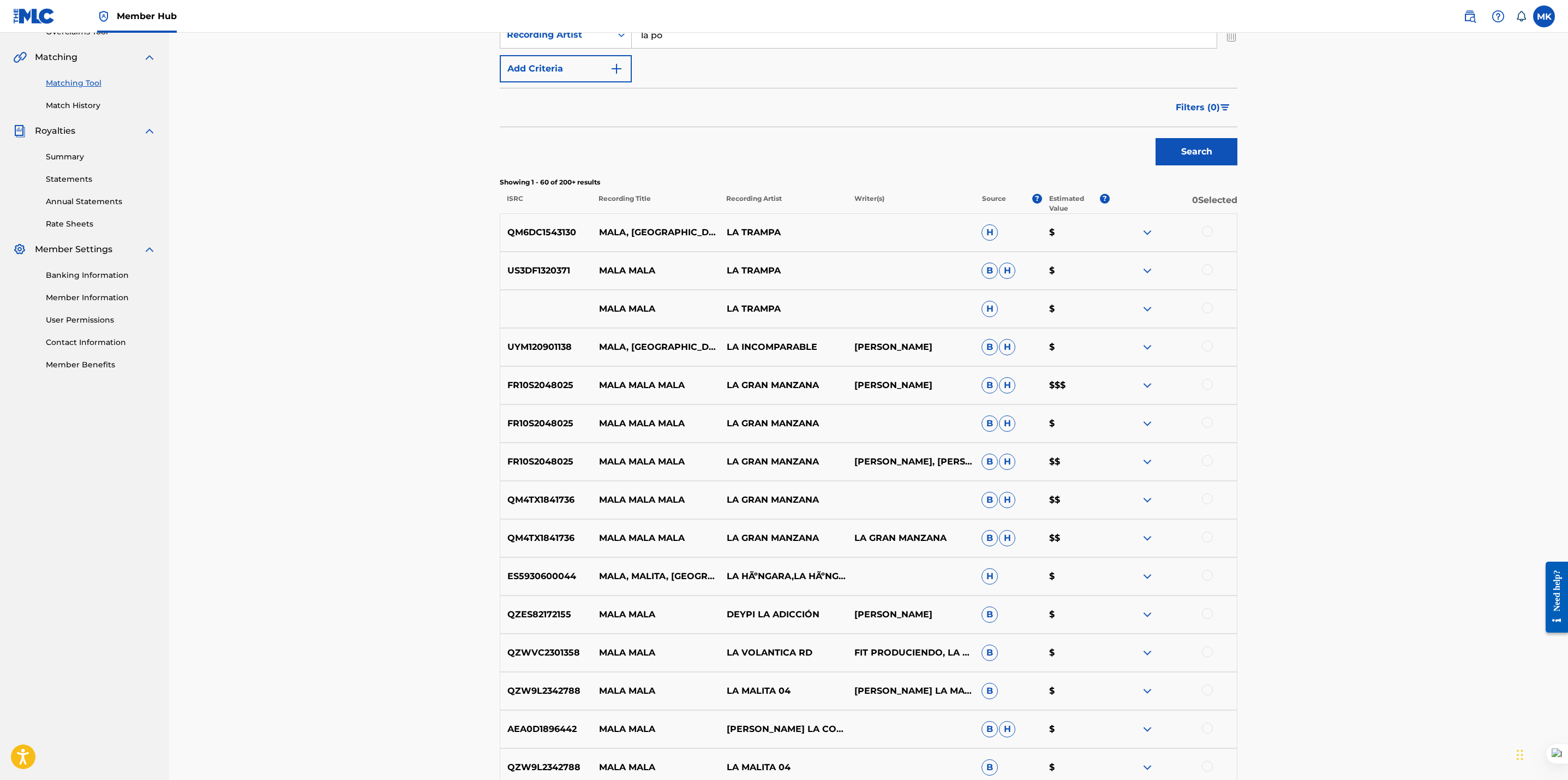
scroll to position [0, 0]
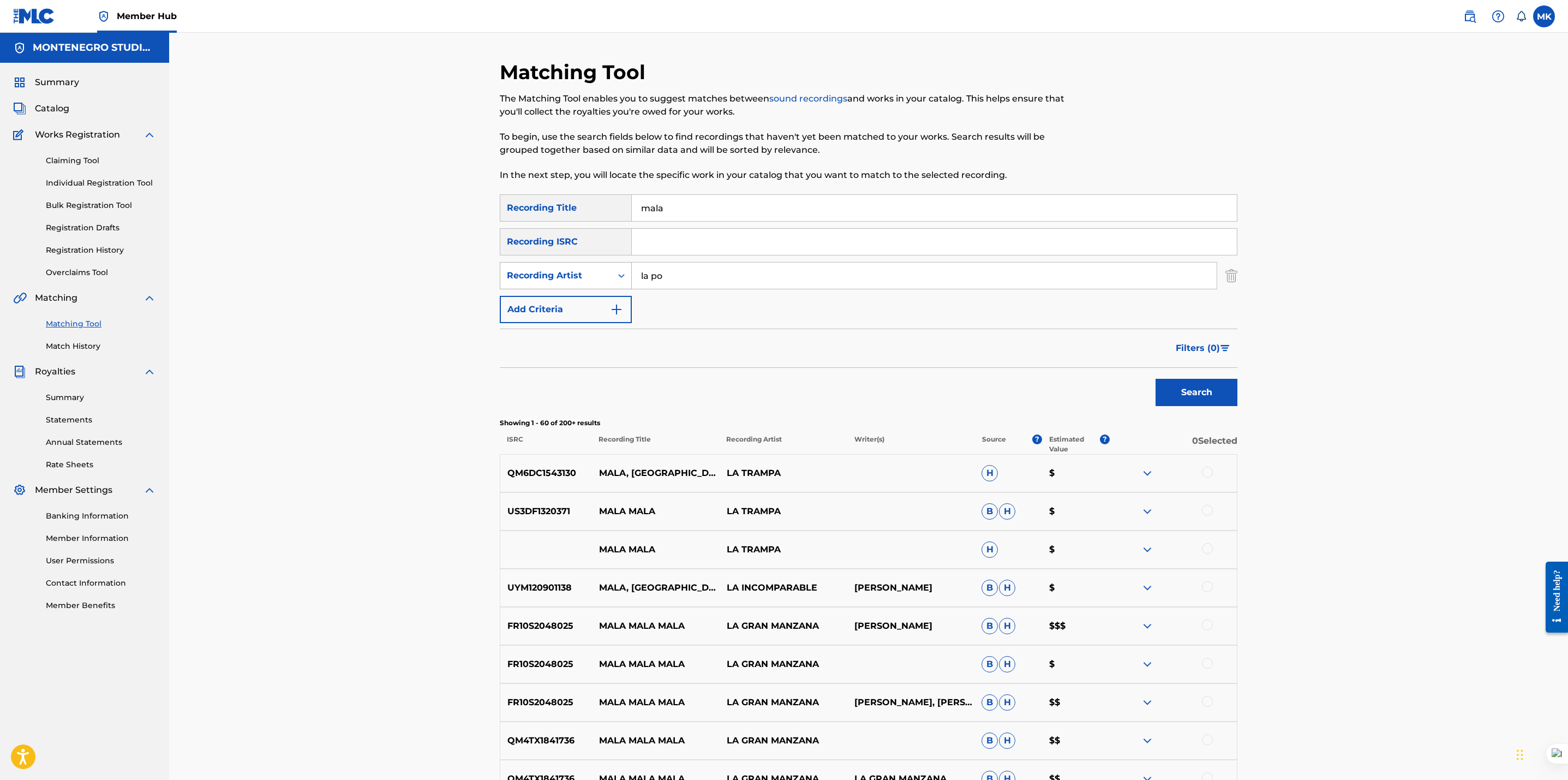
drag, startPoint x: 670, startPoint y: 270, endPoint x: 608, endPoint y: 278, distance: 62.5
click at [608, 278] on div "SearchWithCriteriaa83787e7-6b63-4ec5-b04f-806ee5b1e628 Recording Artist la po" at bounding box center [869, 275] width 738 height 28
type input "g"
type input "ge"
click at [608, 278] on div "Recording Artist" at bounding box center [555, 275] width 111 height 21
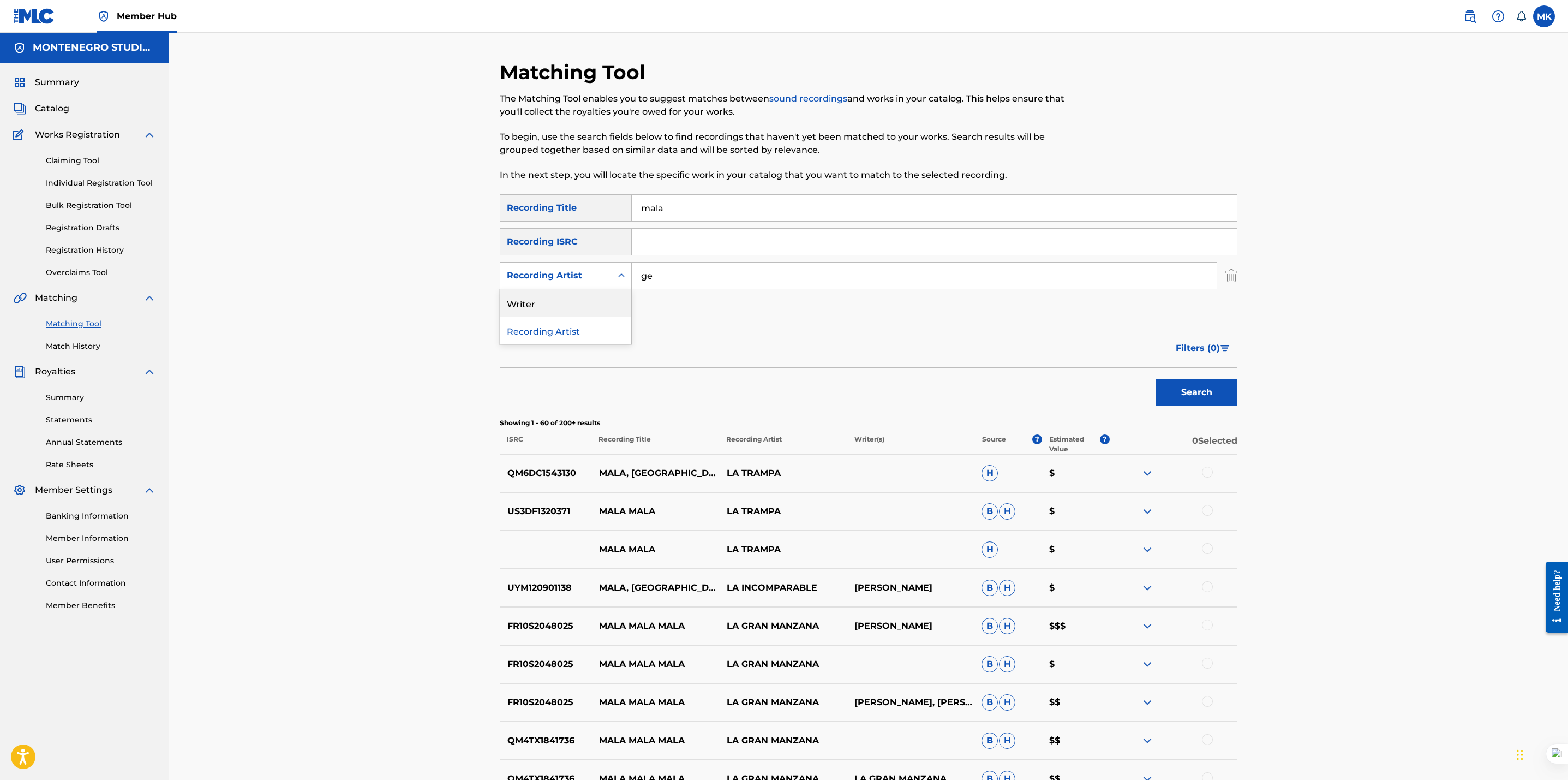
click at [570, 312] on div "Writer" at bounding box center [565, 302] width 131 height 28
click at [664, 271] on input "Search Form" at bounding box center [925, 275] width 585 height 26
type input "[PERSON_NAME]"
click at [1177, 393] on button "Search" at bounding box center [1197, 392] width 82 height 28
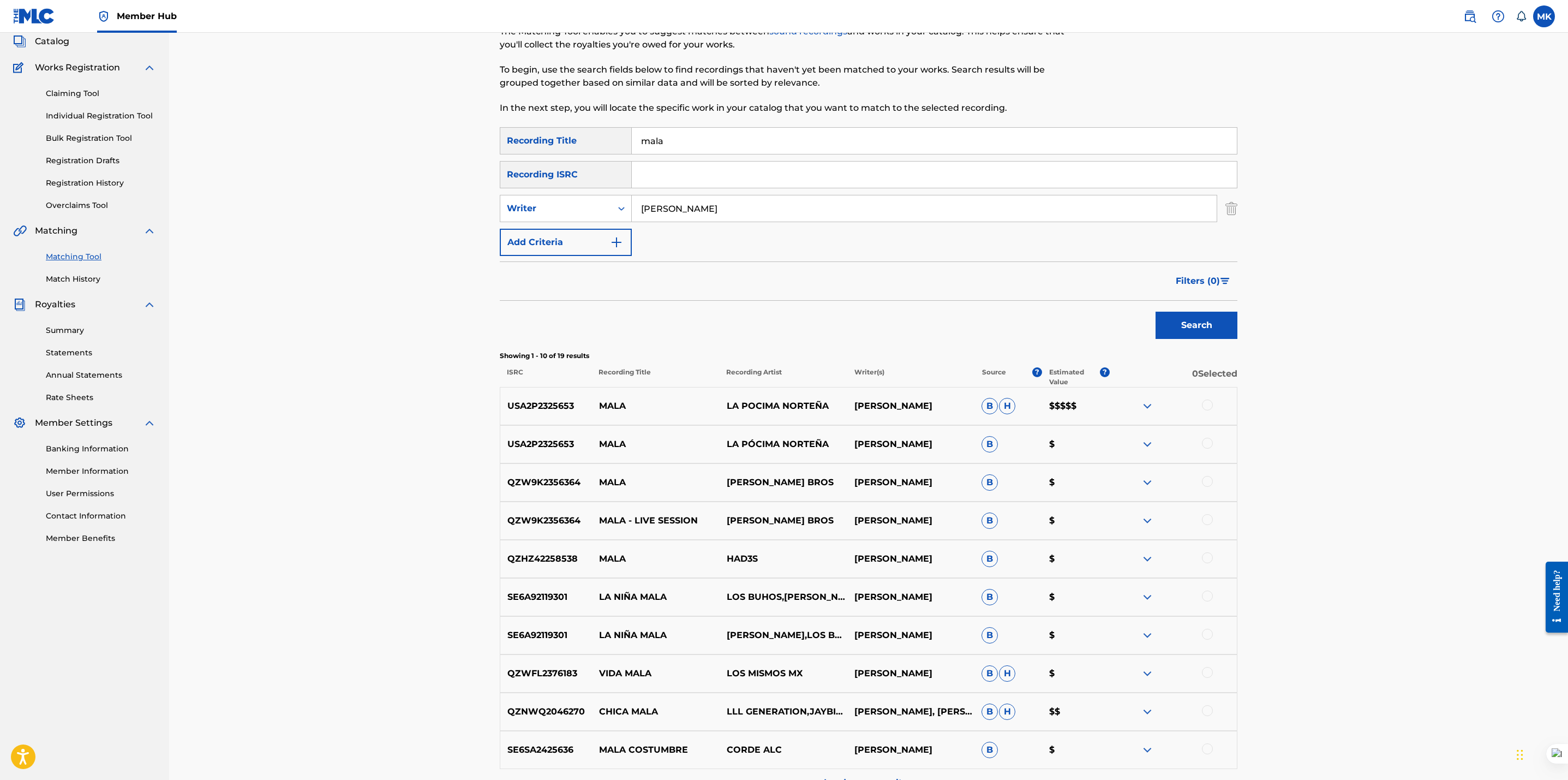
scroll to position [69, 0]
drag, startPoint x: 834, startPoint y: 401, endPoint x: 724, endPoint y: 401, distance: 110.0
click at [723, 401] on p "LA POCIMA NORTEÑA" at bounding box center [783, 403] width 128 height 13
copy p "LA POCIMA NORTEÑA"
click at [534, 206] on div "Writer" at bounding box center [555, 206] width 98 height 13
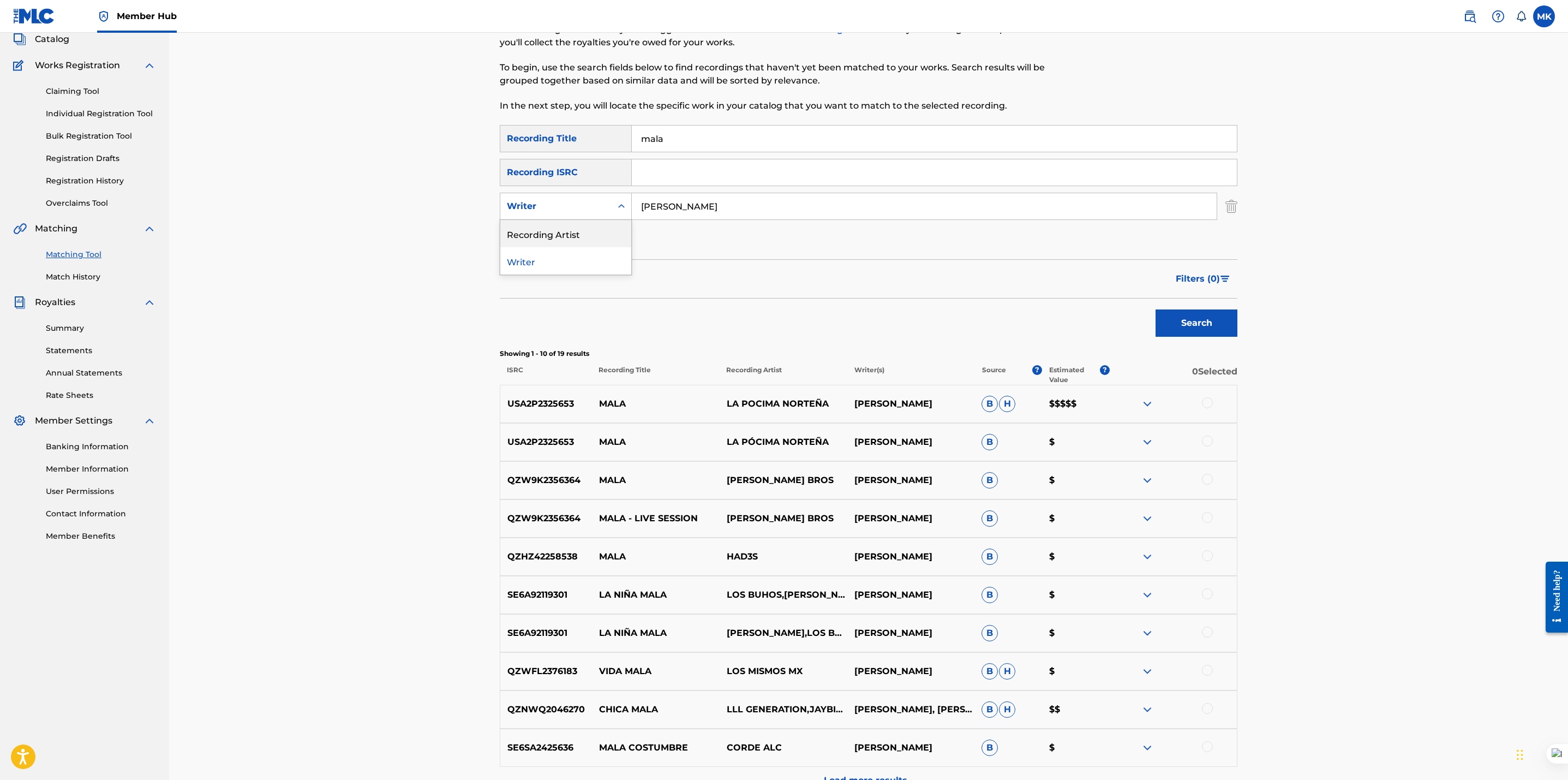
click at [534, 230] on div "Recording Artist" at bounding box center [565, 233] width 131 height 28
click at [738, 209] on input "Search Form" at bounding box center [925, 206] width 585 height 26
paste input "LA POCIMA NORTEÑA"
type input "LA POCIMA NORTEÑA"
click at [1156, 310] on button "Search" at bounding box center [1197, 323] width 82 height 28
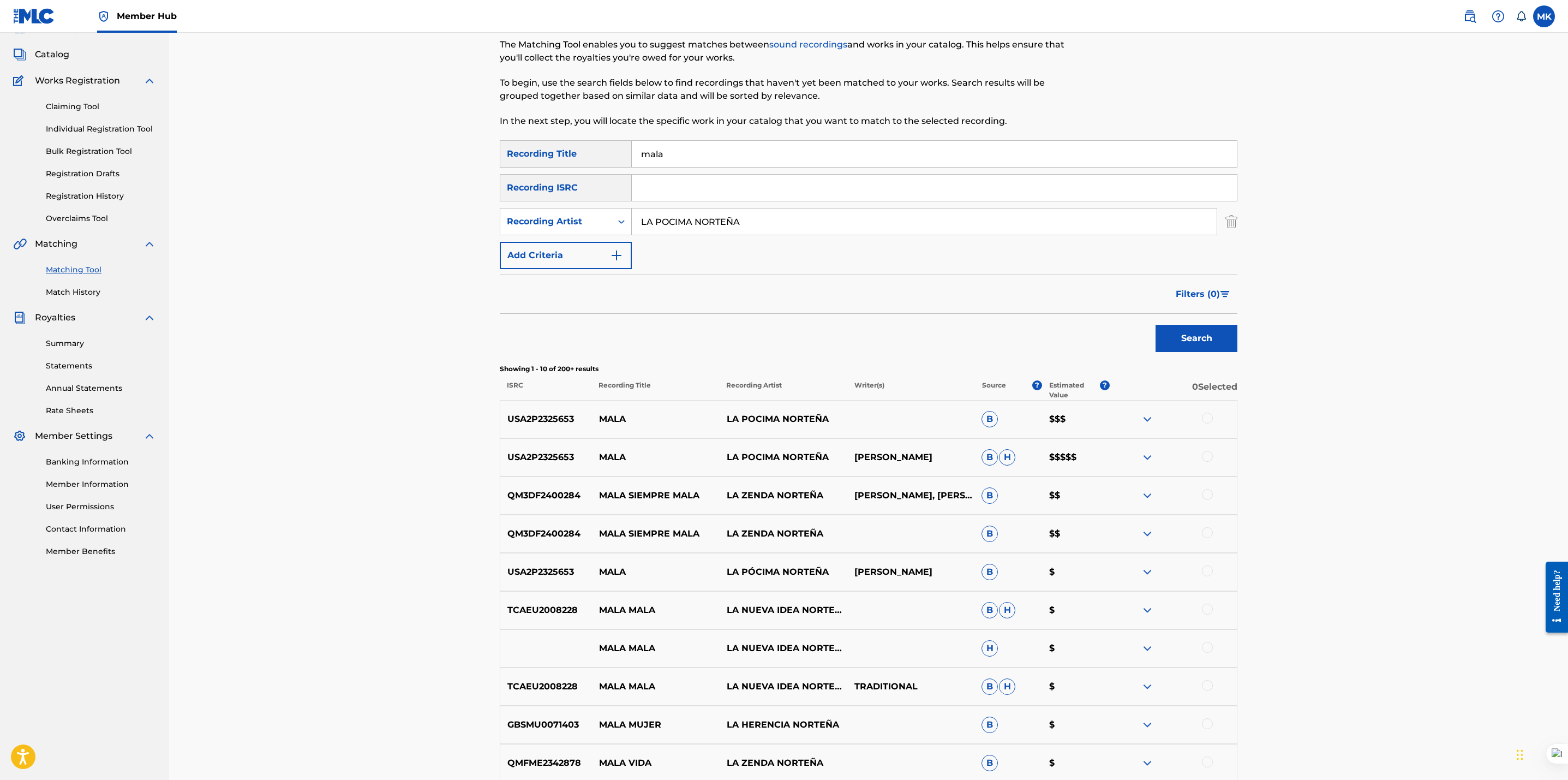
scroll to position [54, 0]
click at [1209, 419] on div at bounding box center [1207, 417] width 11 height 11
click at [1207, 416] on img at bounding box center [1207, 417] width 11 height 11
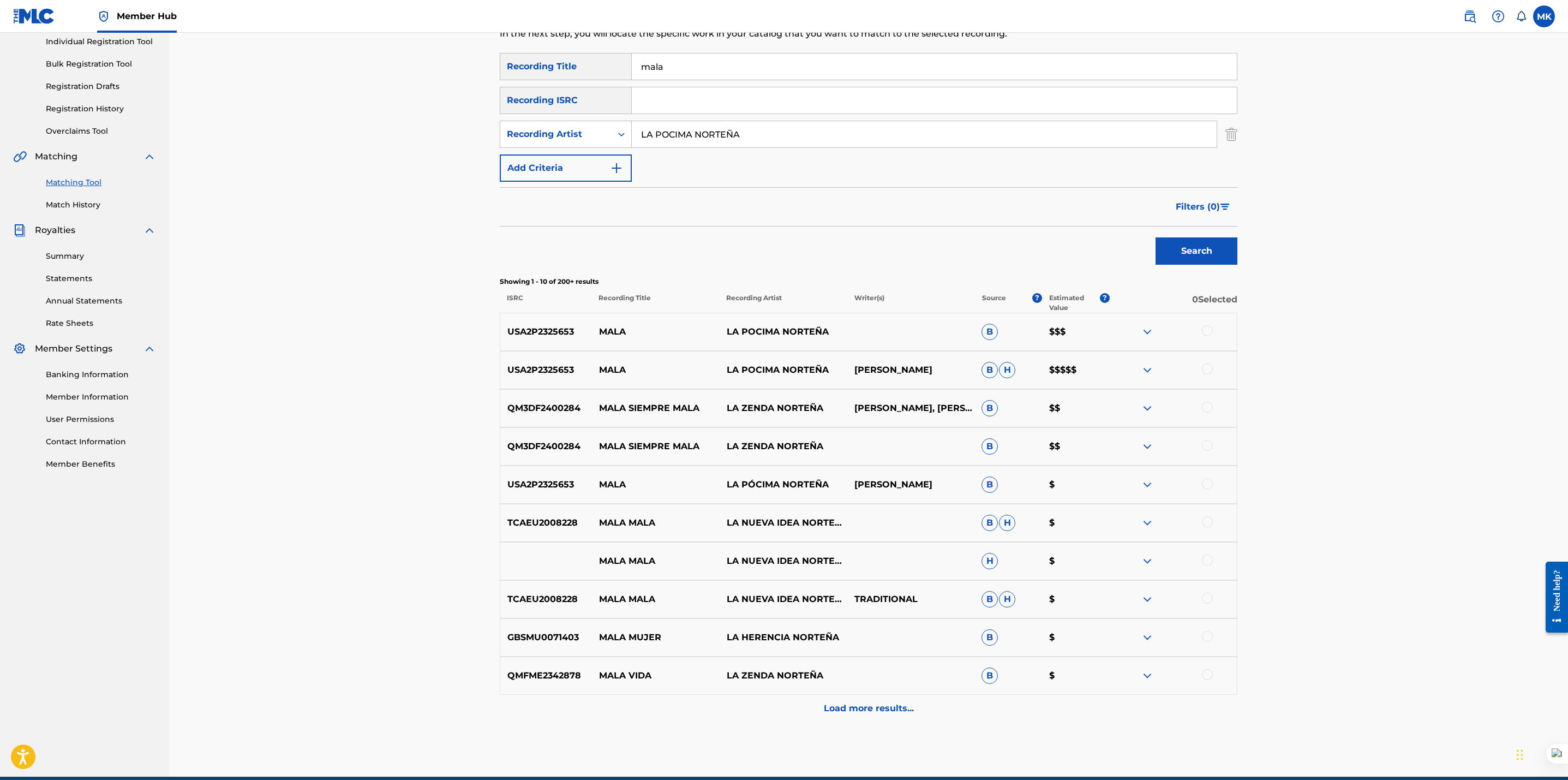
scroll to position [143, 0]
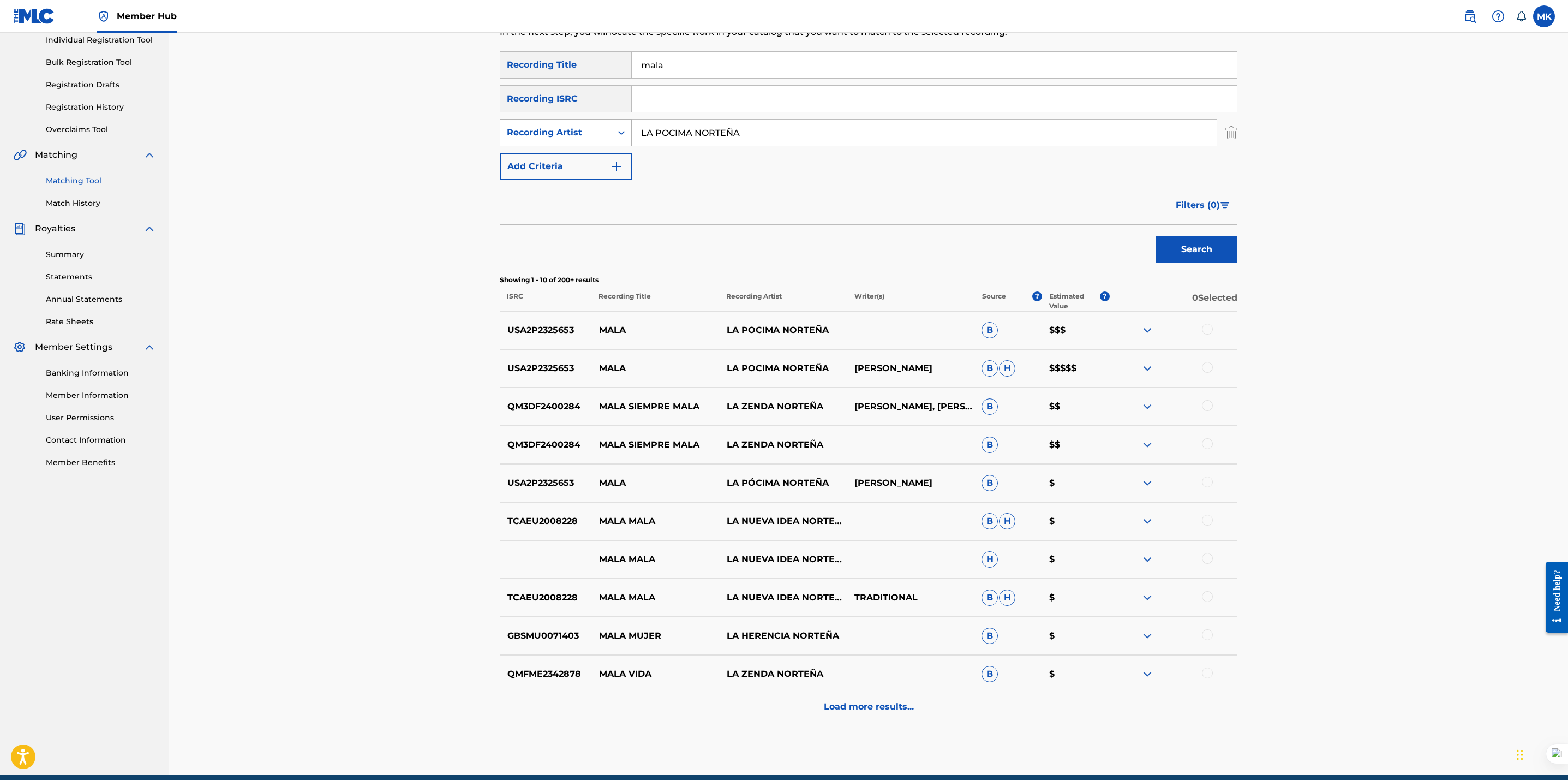
click at [531, 129] on div "Recording Artist" at bounding box center [555, 133] width 98 height 13
click at [524, 156] on div "Writer" at bounding box center [565, 160] width 131 height 28
click at [677, 144] on input "Search Form" at bounding box center [925, 132] width 585 height 26
type input "[PERSON_NAME]"
click at [1188, 256] on button "Search" at bounding box center [1197, 249] width 82 height 28
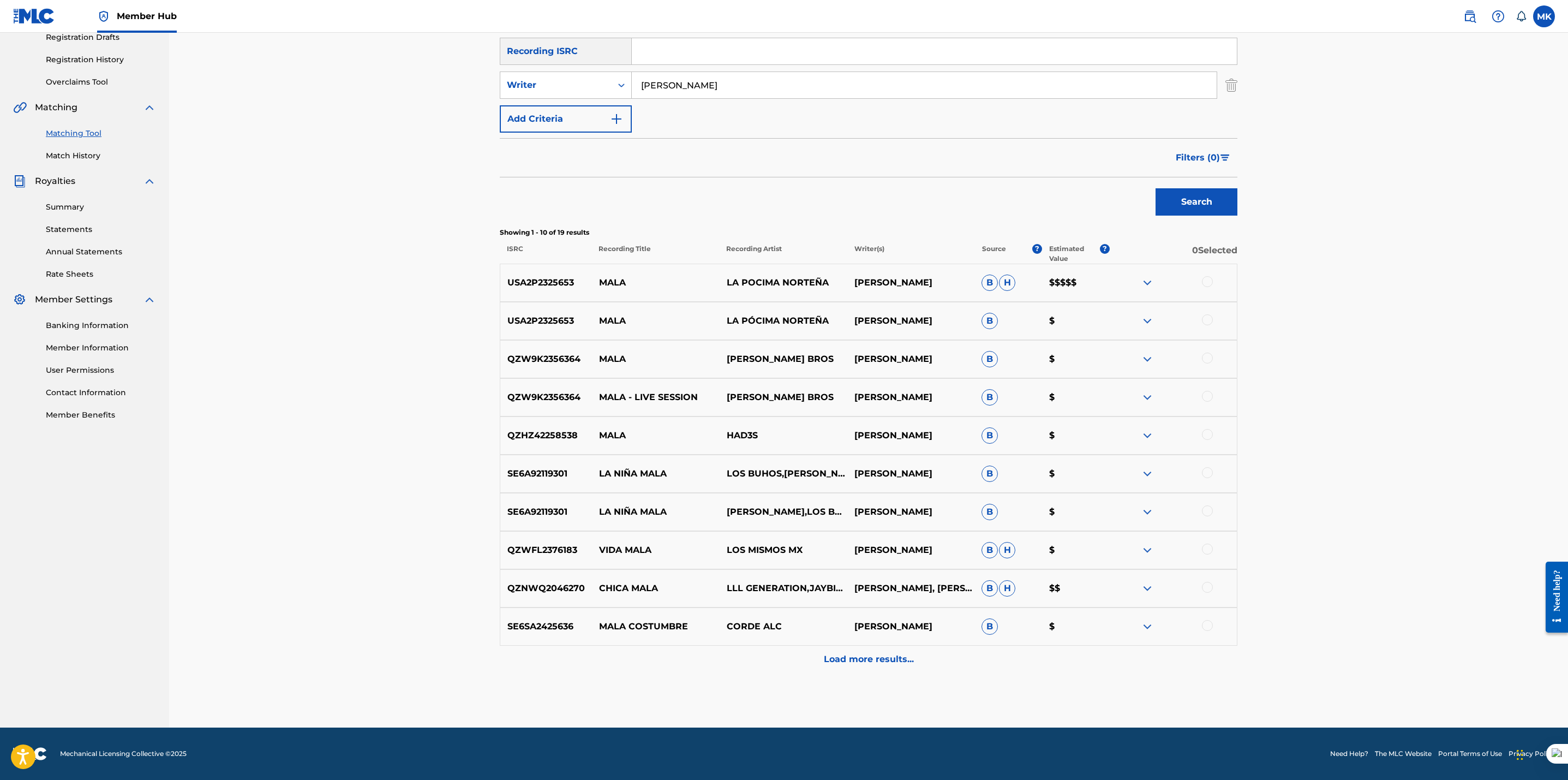
scroll to position [0, 0]
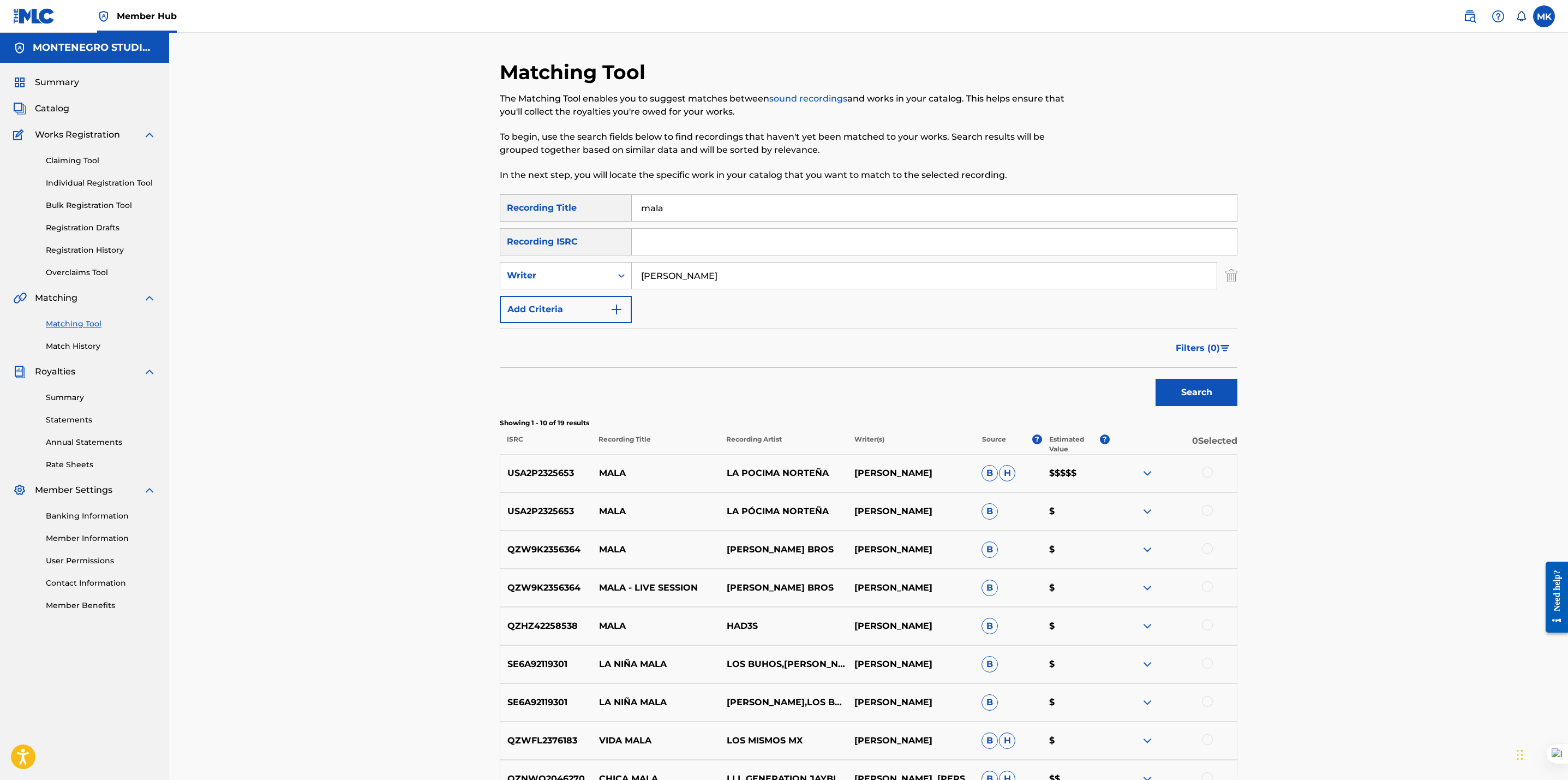
drag, startPoint x: 681, startPoint y: 197, endPoint x: 603, endPoint y: 213, distance: 79.6
click at [603, 213] on div "SearchWithCriteria561ca0e7-7476-4d12-8c5a-321c08907992 Recording Title mala" at bounding box center [869, 207] width 738 height 28
paste input "Te ves tan bien"
type input "Te ves tan bien"
click at [1156, 379] on button "Search" at bounding box center [1197, 392] width 82 height 28
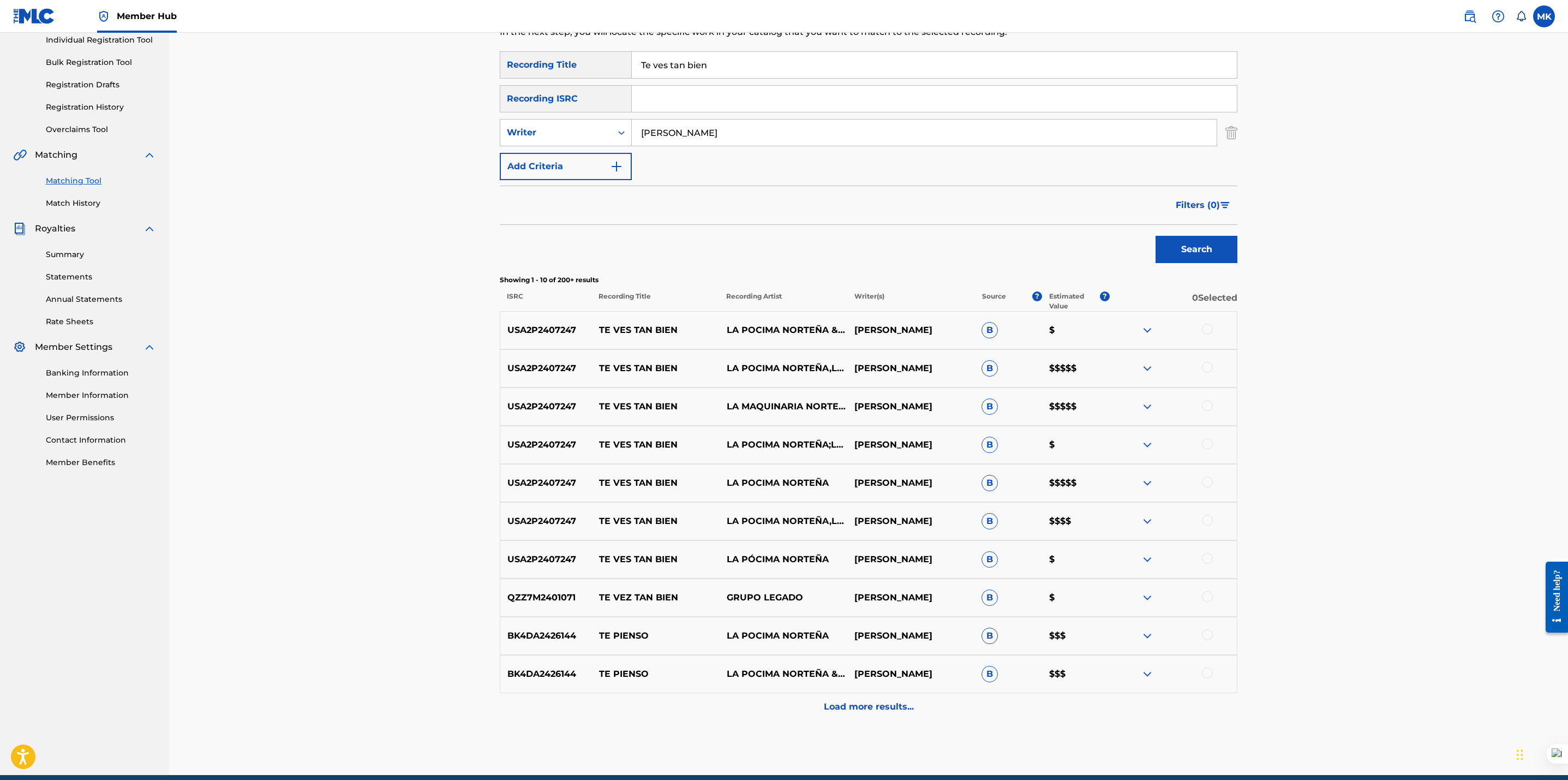
scroll to position [144, 0]
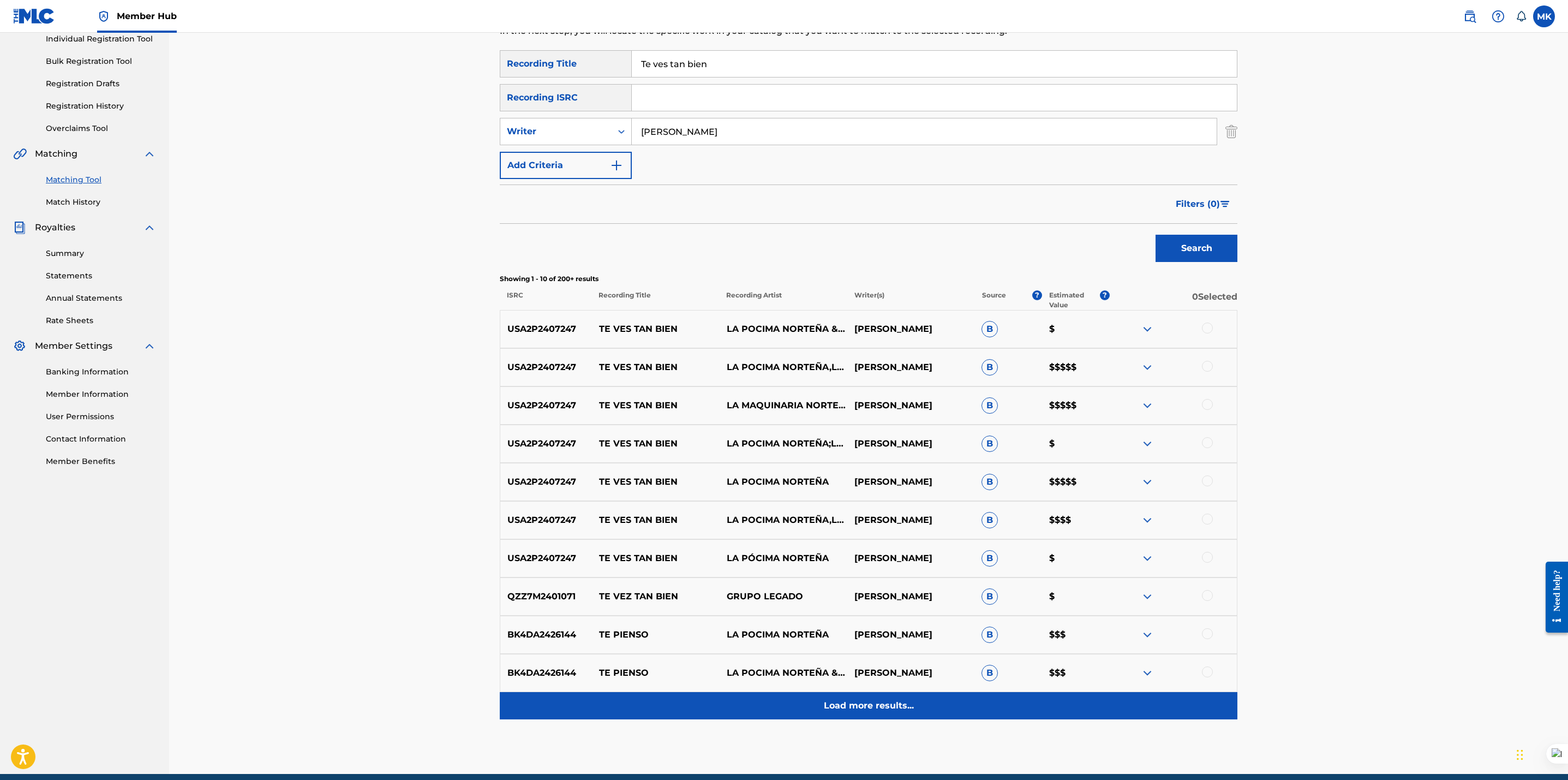
click at [891, 708] on p "Load more results..." at bounding box center [869, 705] width 90 height 13
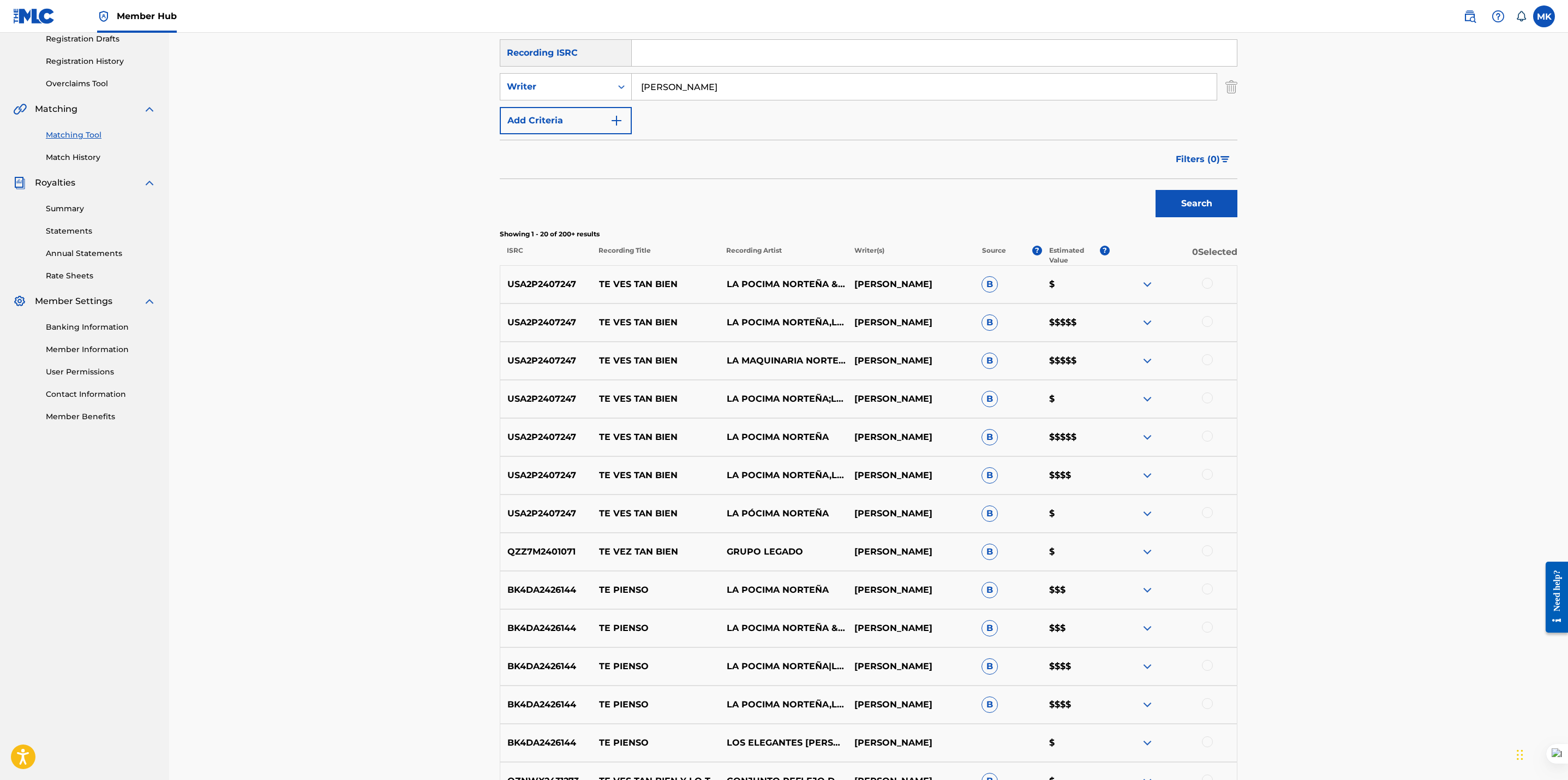
scroll to position [190, 0]
click at [575, 80] on div "Writer" at bounding box center [555, 86] width 98 height 13
click at [549, 113] on div "Recording Artist" at bounding box center [565, 113] width 131 height 28
click at [717, 79] on input "Search Form" at bounding box center [925, 85] width 585 height 26
type input "pocima"
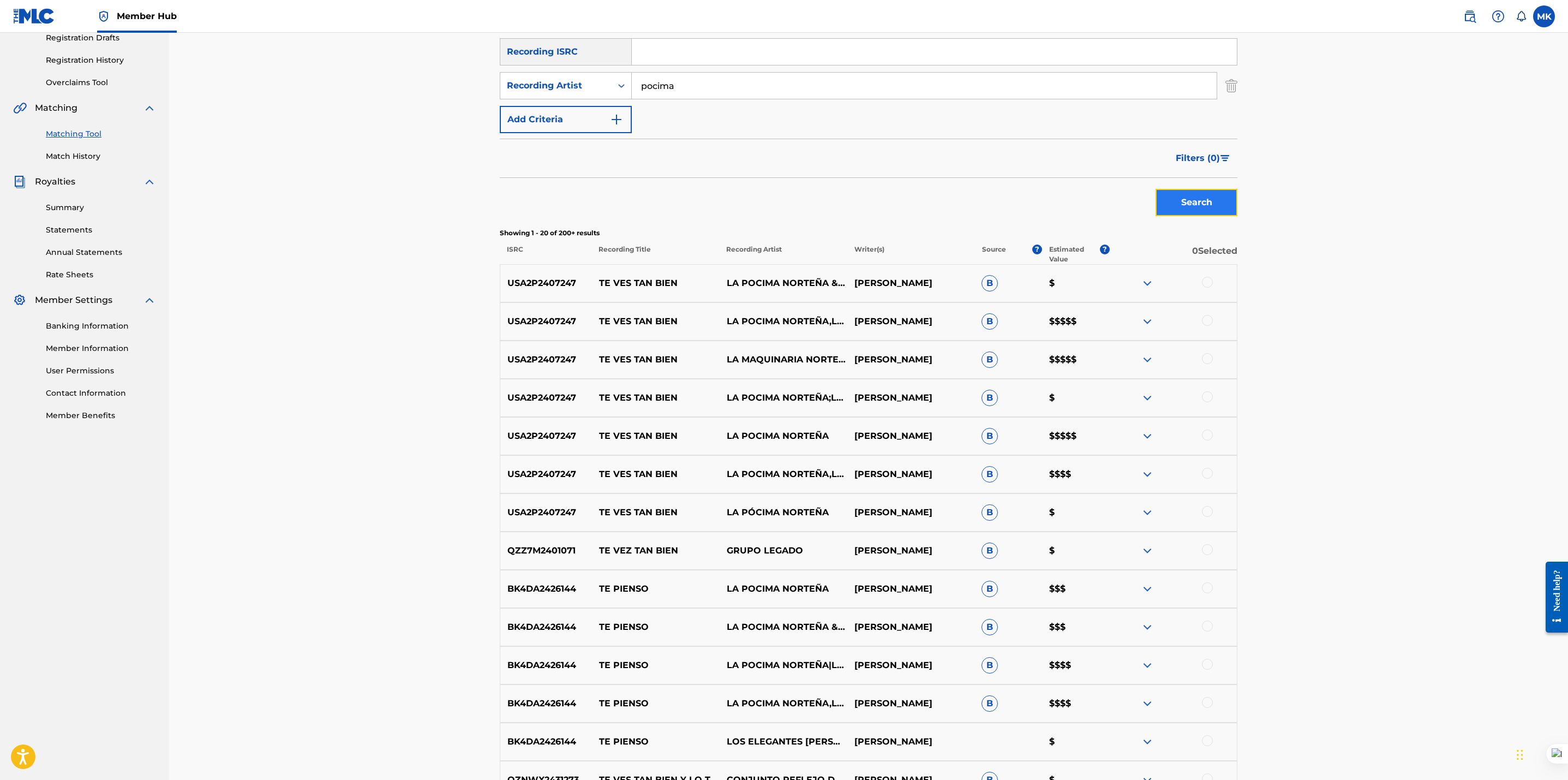
click at [1210, 202] on button "Search" at bounding box center [1197, 202] width 82 height 28
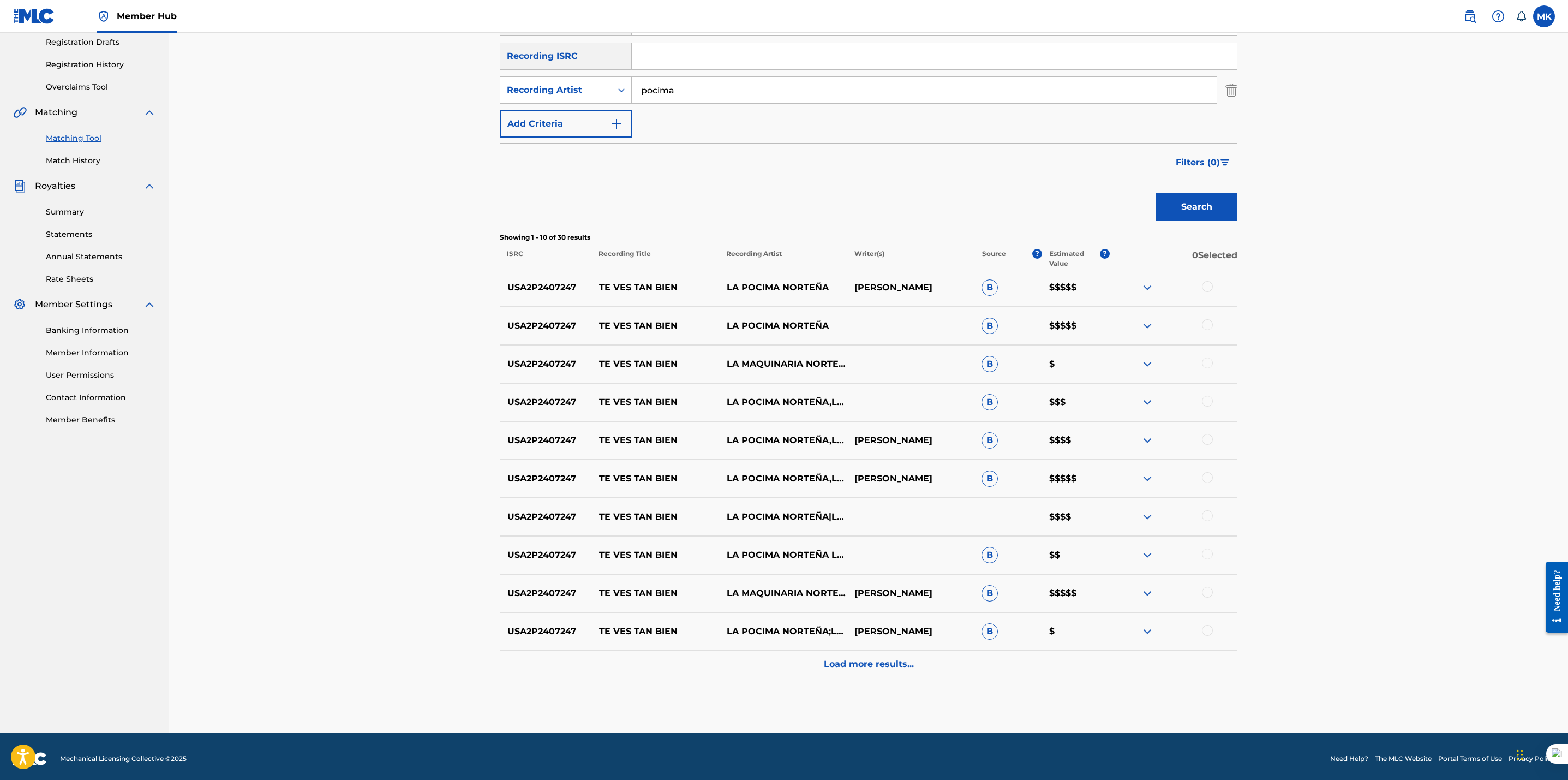
scroll to position [186, 0]
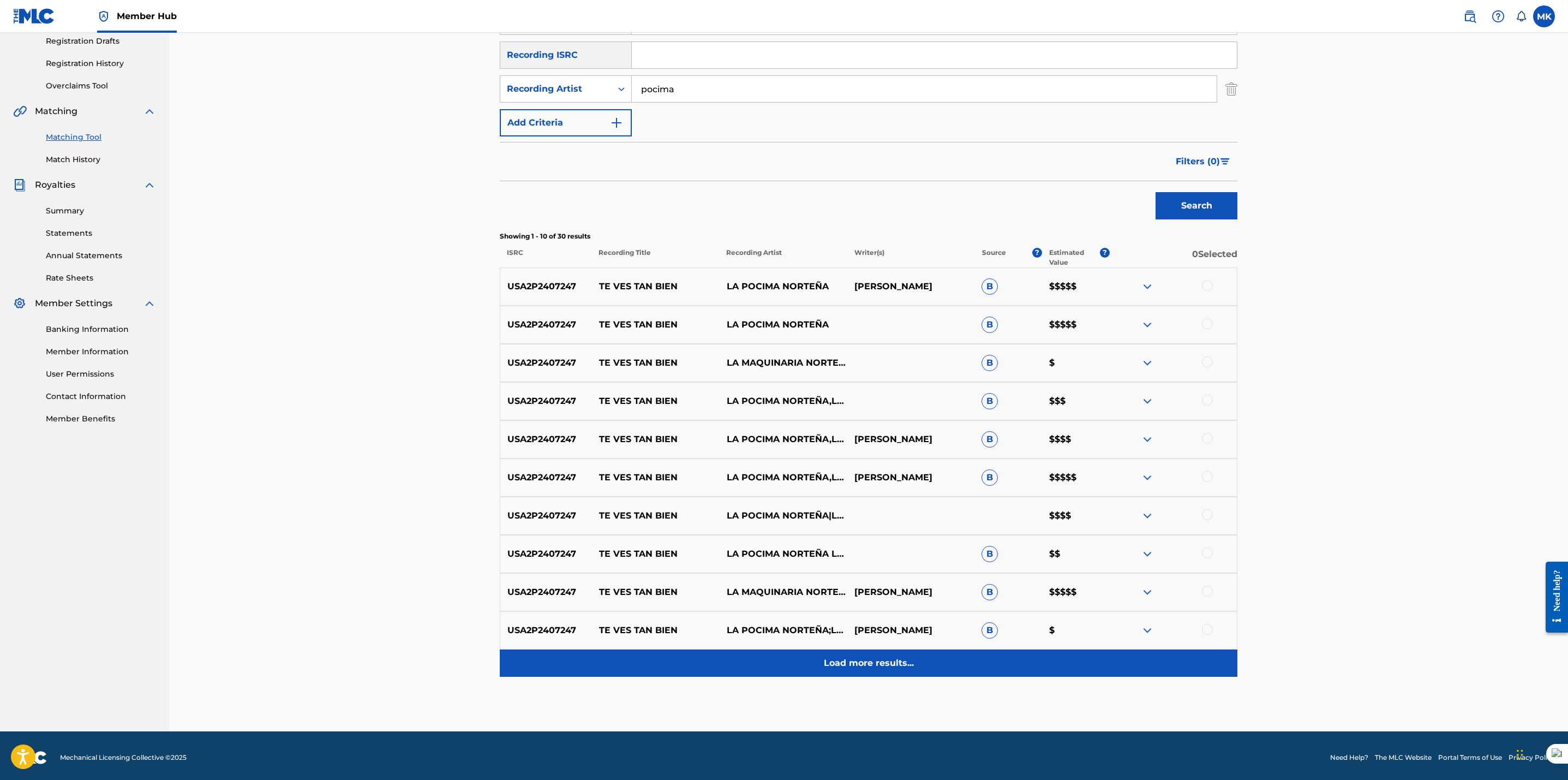
click at [851, 663] on p "Load more results..." at bounding box center [869, 663] width 90 height 13
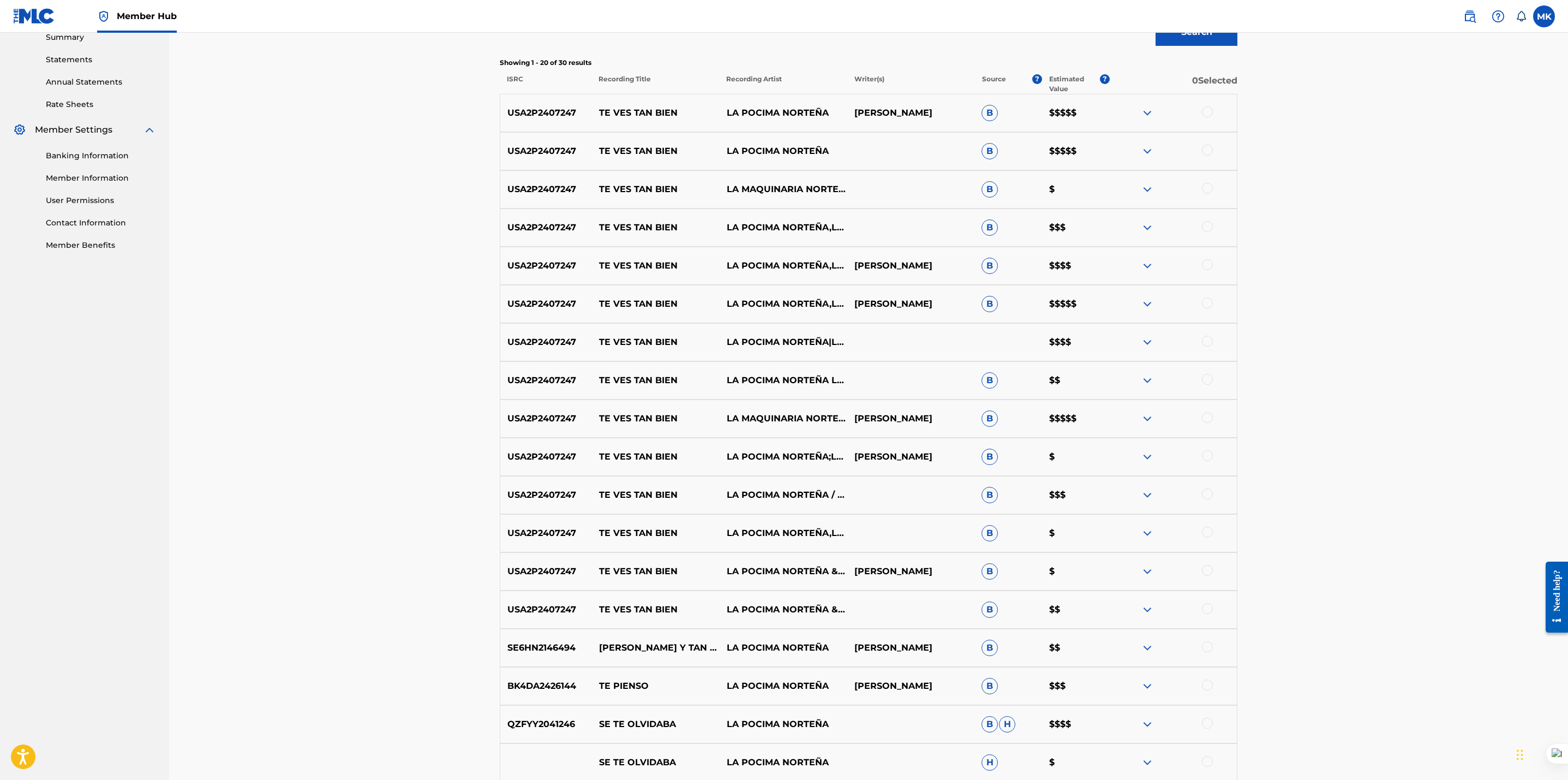
scroll to position [359, 0]
